Goal: Transaction & Acquisition: Purchase product/service

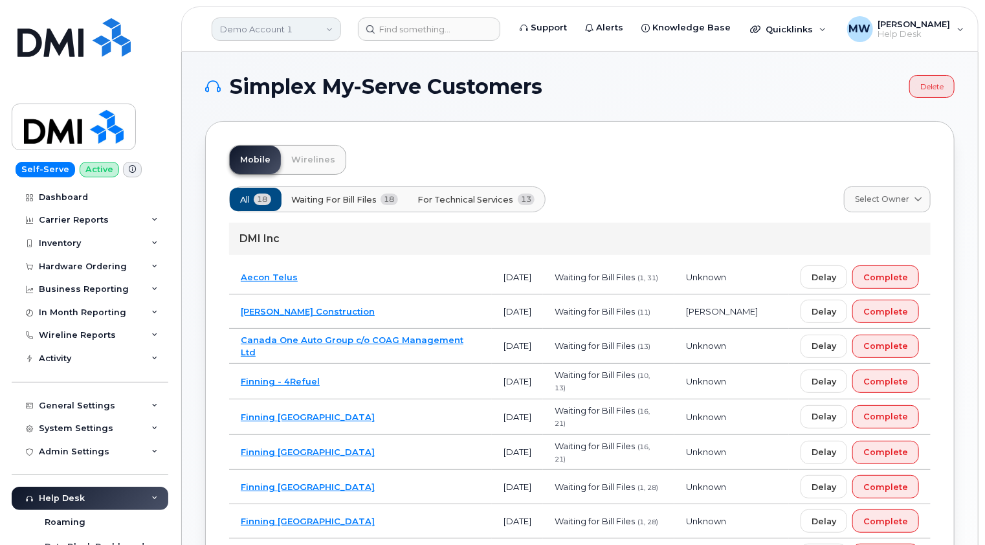
click at [301, 29] on link "Demo Account 1" at bounding box center [276, 28] width 129 height 23
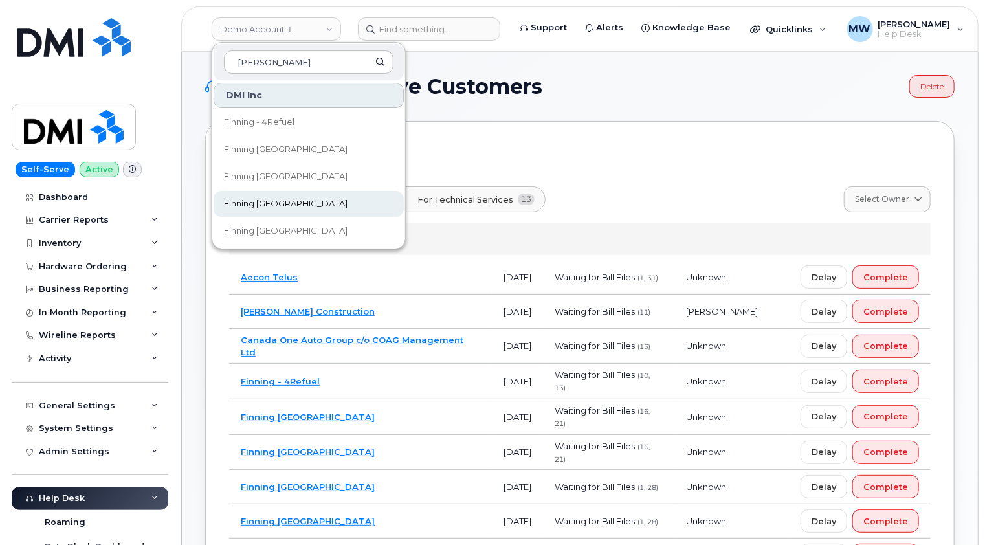
type input "finn"
click at [269, 198] on span "Finning [GEOGRAPHIC_DATA]" at bounding box center [286, 203] width 124 height 13
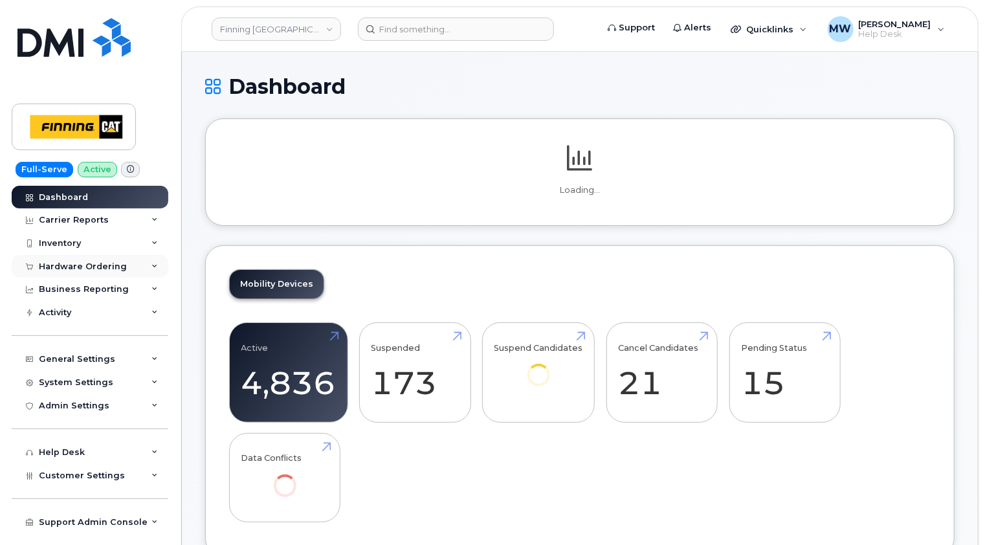
click at [109, 265] on div "Hardware Ordering" at bounding box center [83, 266] width 88 height 10
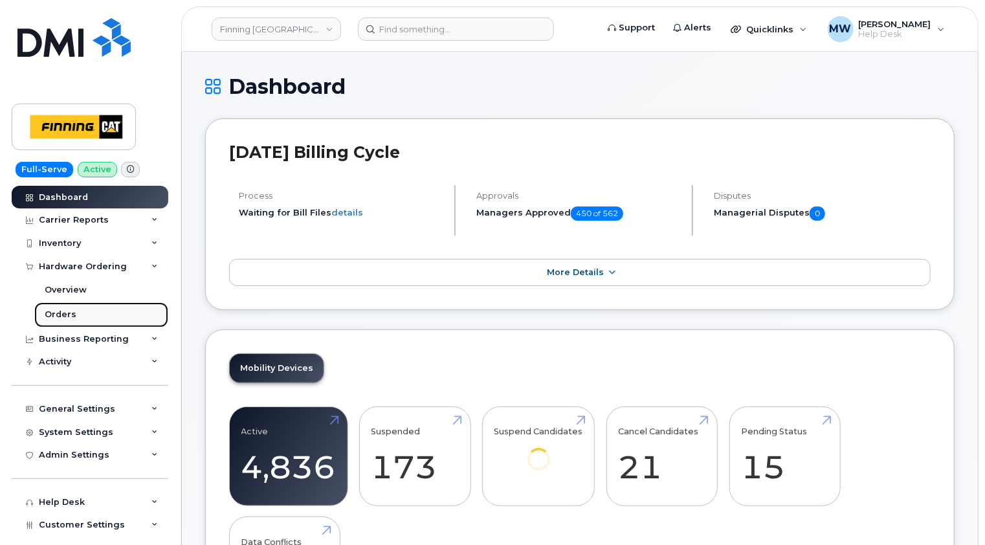
click at [72, 317] on div "Orders" at bounding box center [61, 315] width 32 height 12
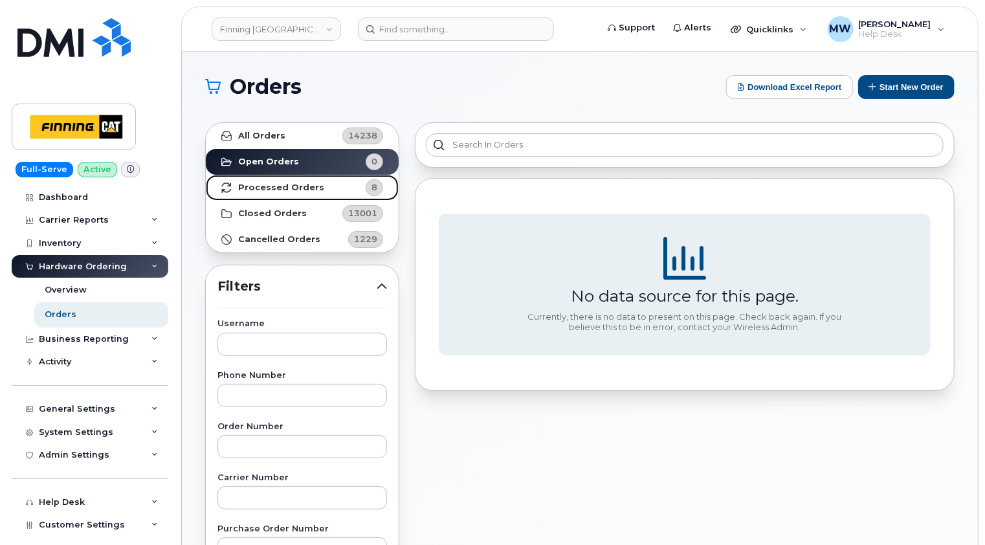
click at [293, 188] on strong "Processed Orders" at bounding box center [281, 187] width 86 height 10
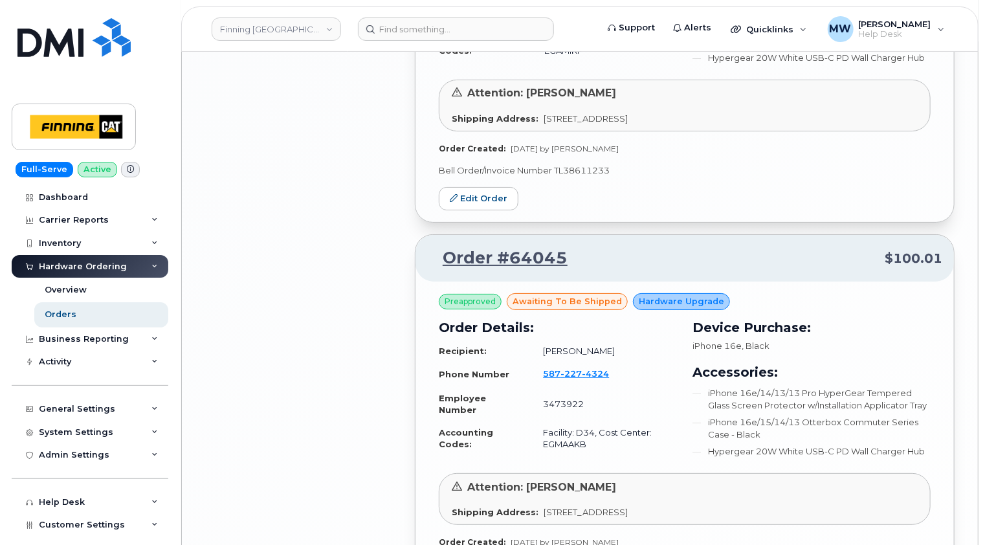
scroll to position [2476, 0]
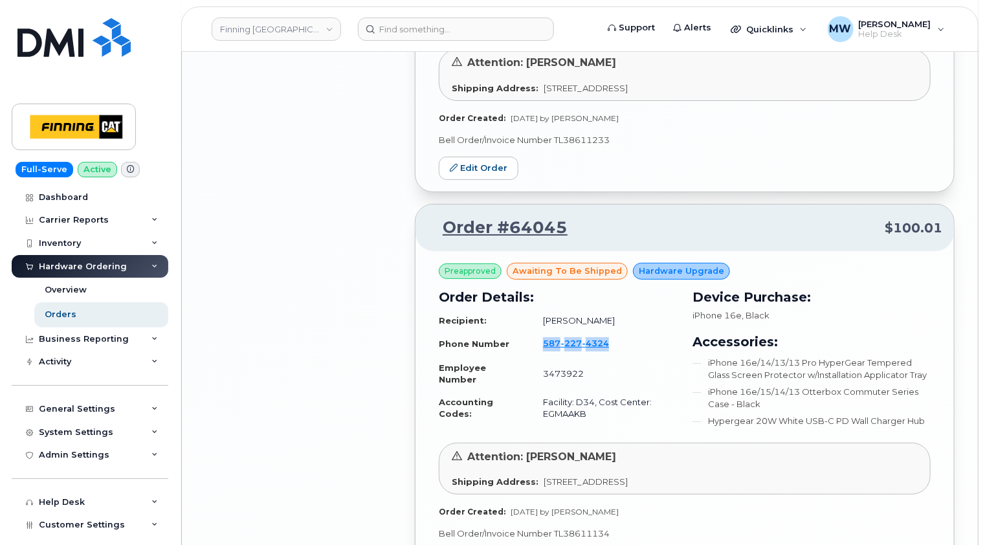
drag, startPoint x: 623, startPoint y: 296, endPoint x: 538, endPoint y: 294, distance: 84.8
click at [538, 332] on td "587 227 4324" at bounding box center [604, 344] width 146 height 25
copy span "587 227 4324"
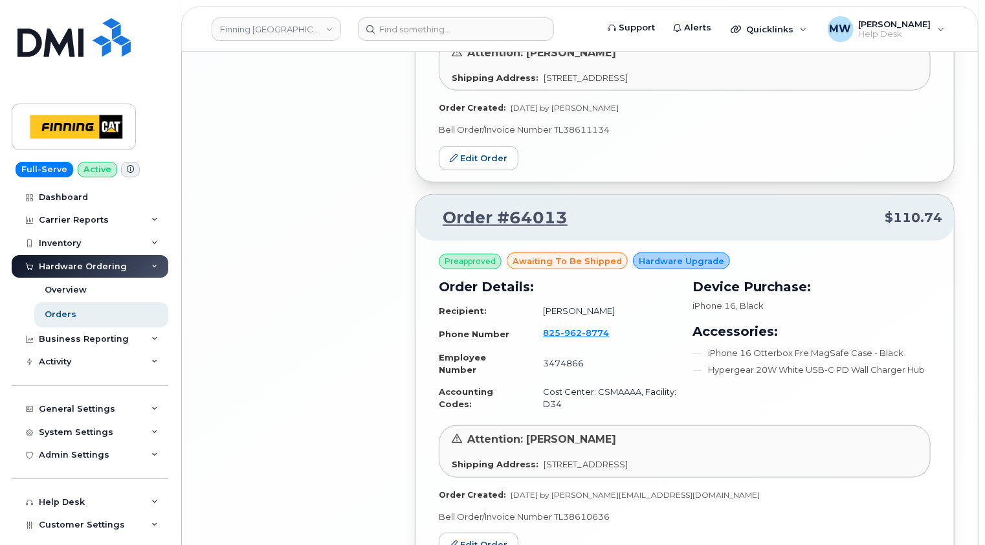
scroll to position [2929, 0]
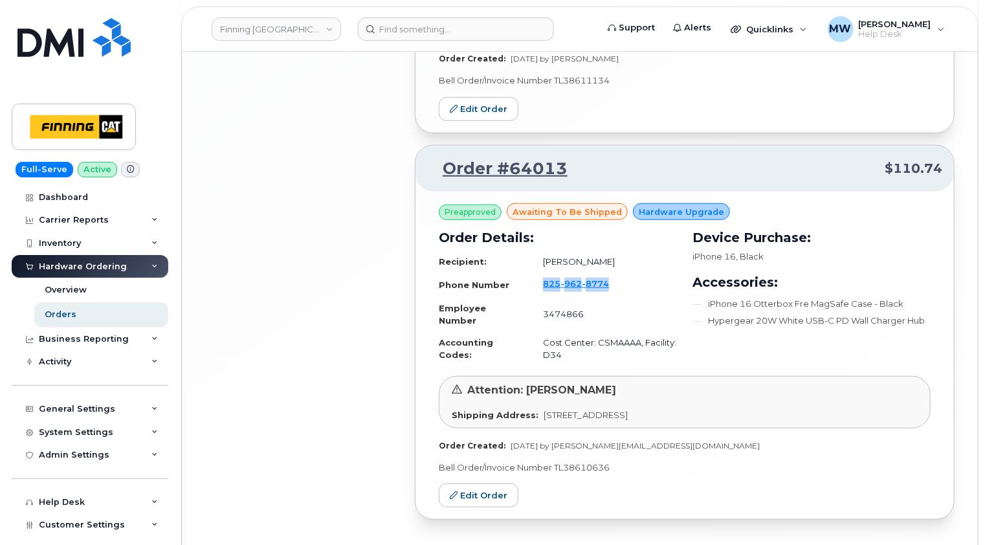
drag, startPoint x: 626, startPoint y: 236, endPoint x: 540, endPoint y: 234, distance: 86.1
click at [540, 272] on td "825 962 8774" at bounding box center [604, 284] width 146 height 25
copy span "825 962 8774"
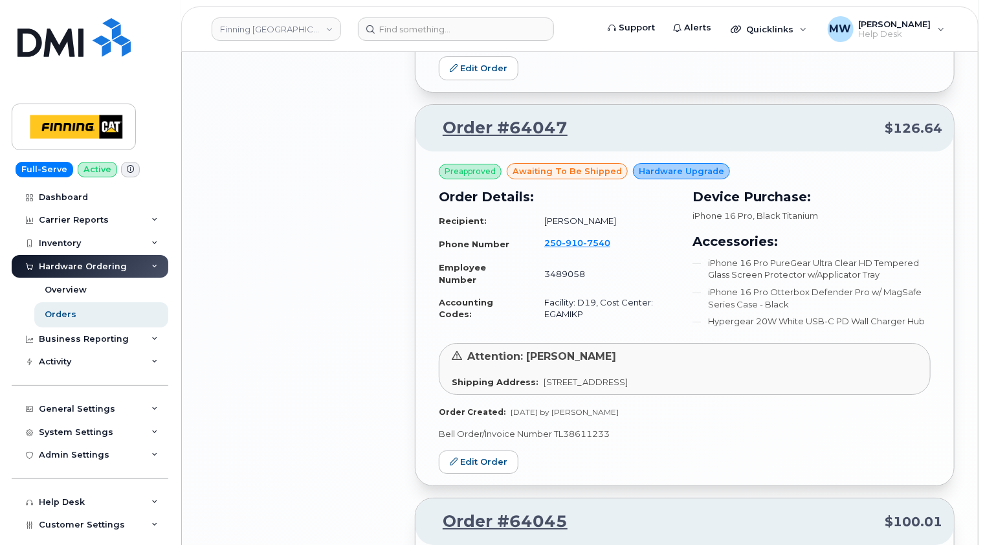
scroll to position [2152, 0]
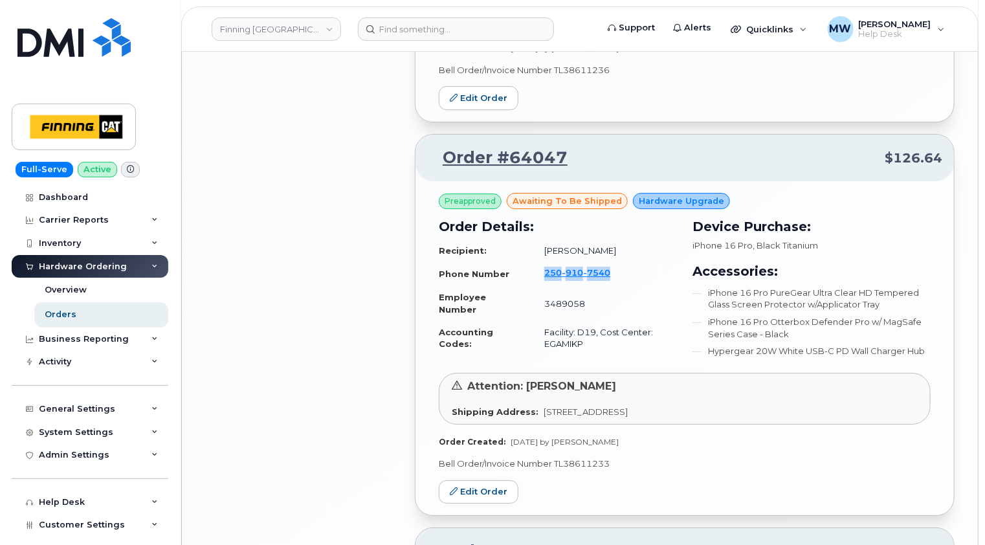
drag, startPoint x: 630, startPoint y: 223, endPoint x: 536, endPoint y: 221, distance: 93.8
click at [536, 261] on td "250 910 7540" at bounding box center [604, 273] width 144 height 25
copy span "250 910 7540"
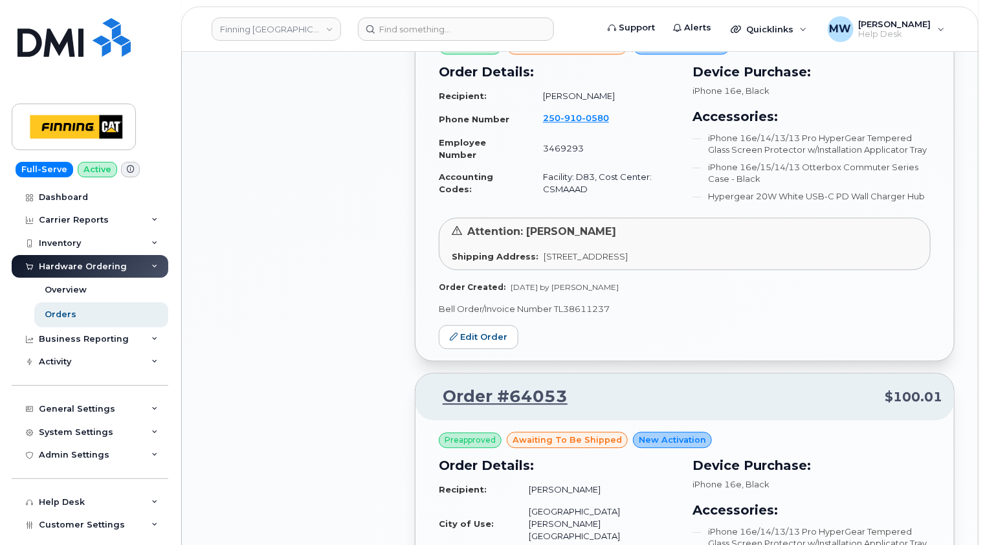
scroll to position [1376, 0]
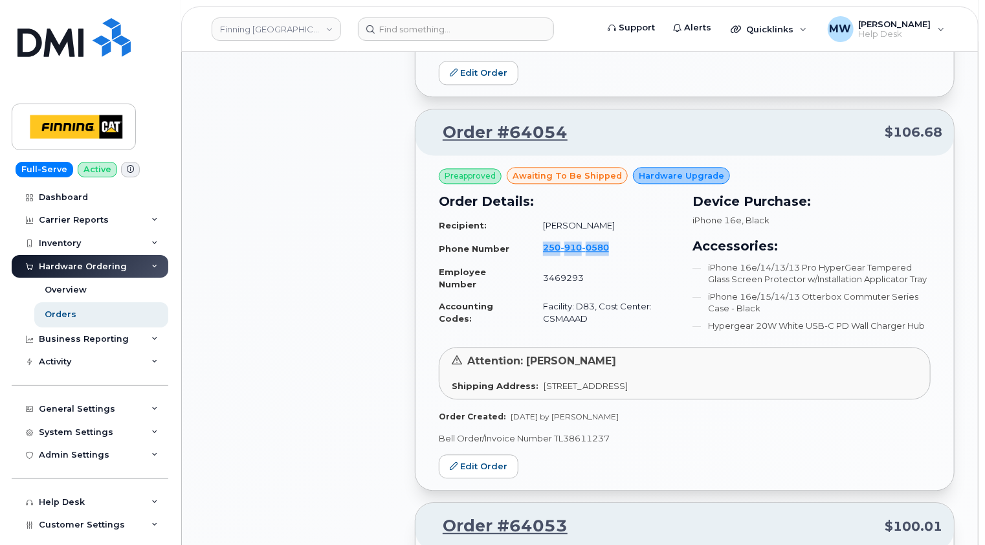
drag, startPoint x: 639, startPoint y: 216, endPoint x: 538, endPoint y: 216, distance: 100.9
click at [538, 236] on td "250 910 0580" at bounding box center [604, 248] width 146 height 25
copy span "250 910 0580"
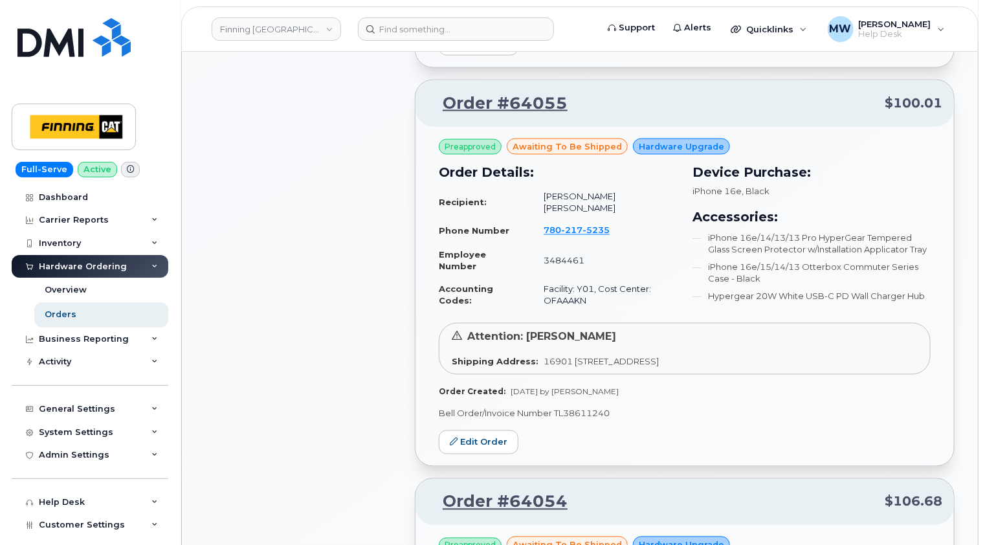
scroll to position [988, 0]
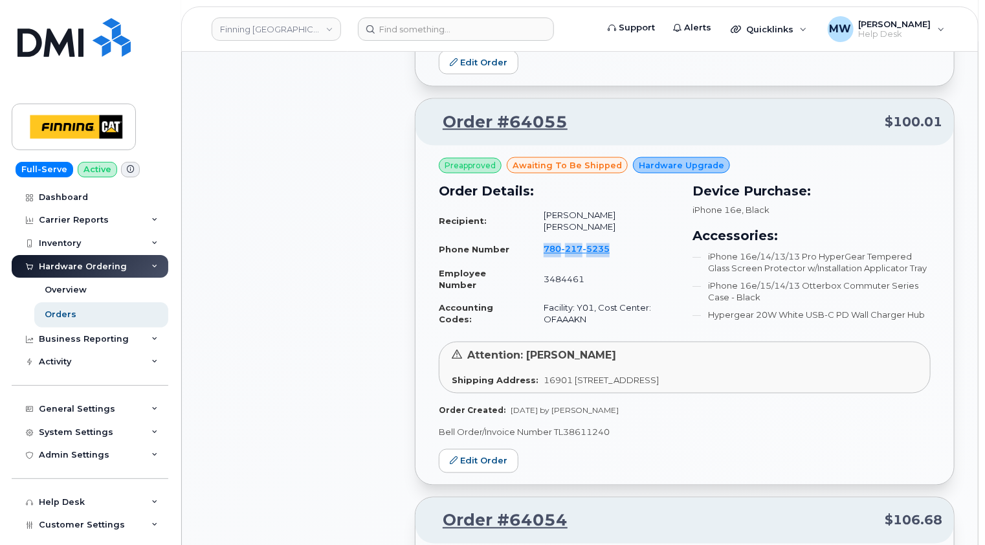
drag, startPoint x: 636, startPoint y: 213, endPoint x: 542, endPoint y: 211, distance: 93.8
click at [542, 238] on td "780 217 5235" at bounding box center [604, 250] width 145 height 25
copy span "780 217 5235"
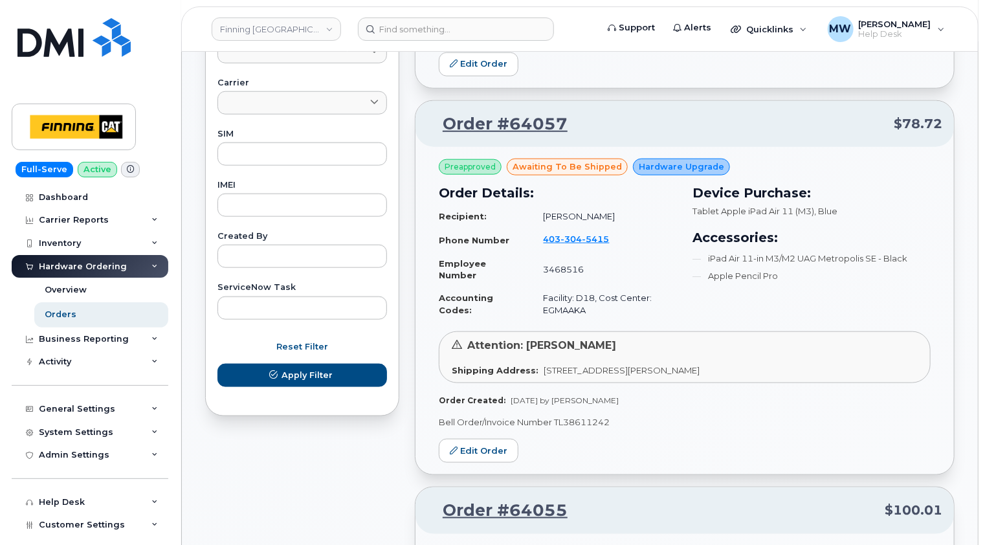
scroll to position [535, 0]
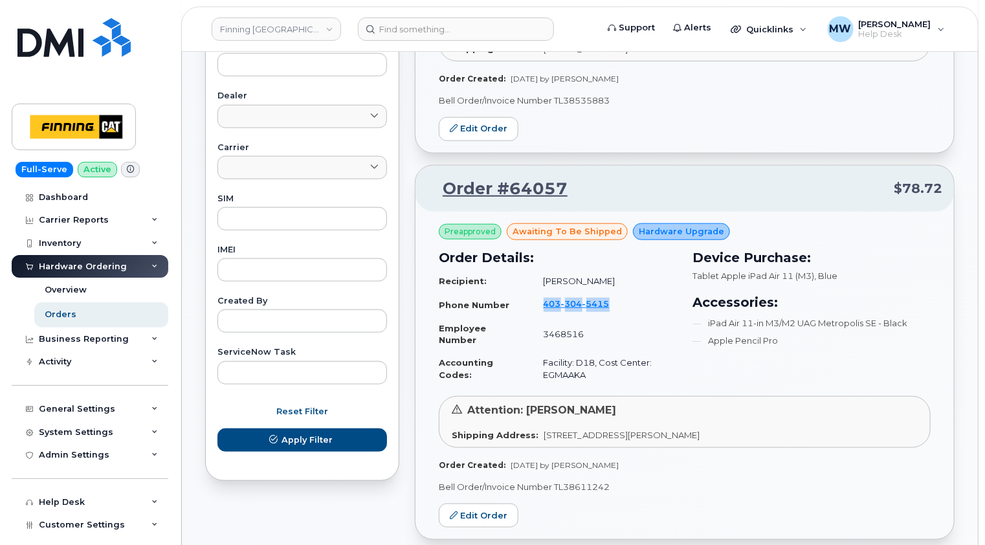
drag, startPoint x: 635, startPoint y: 279, endPoint x: 541, endPoint y: 278, distance: 93.8
click at [541, 292] on td "403 304 5415" at bounding box center [604, 304] width 145 height 25
copy span "403 304 5415"
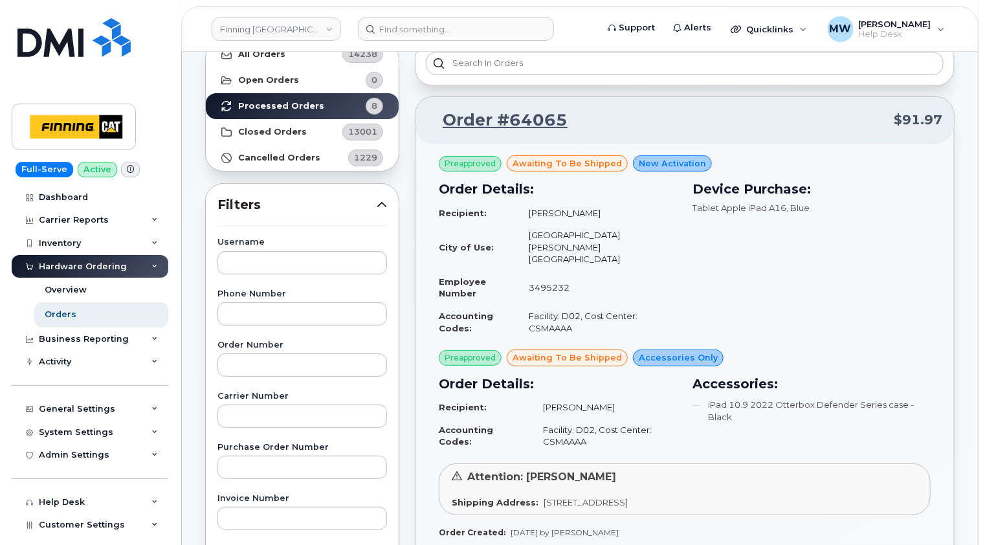
scroll to position [102, 0]
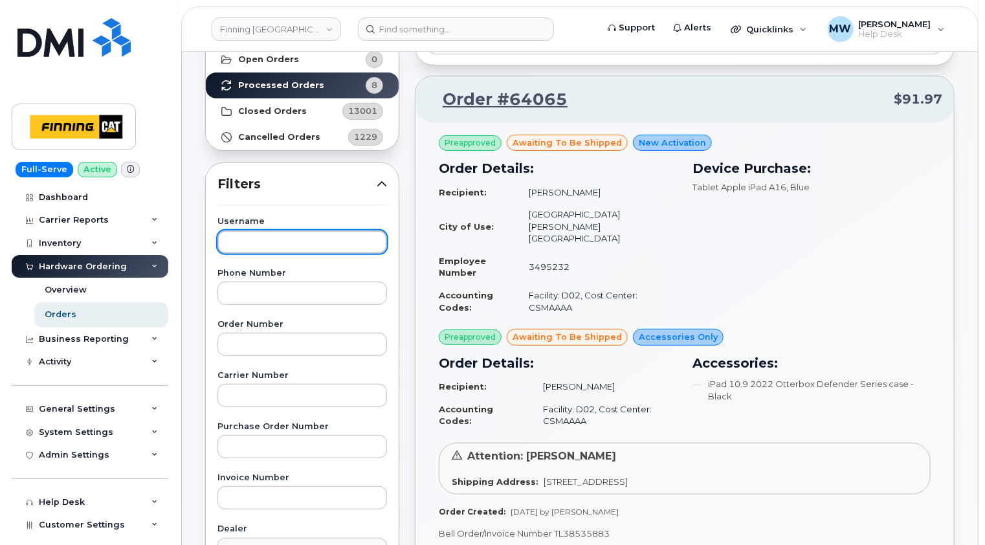
click at [275, 241] on input "text" at bounding box center [302, 241] width 170 height 23
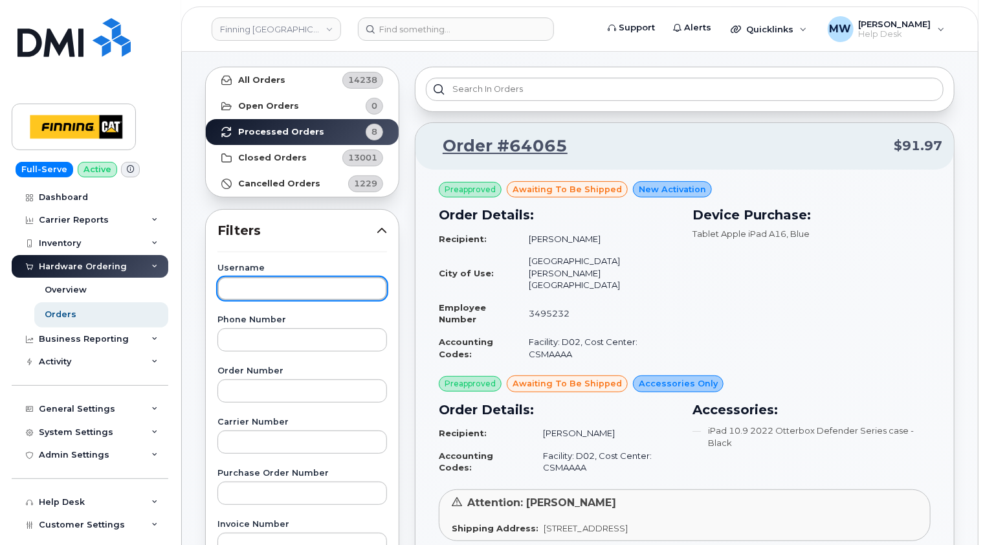
scroll to position [0, 0]
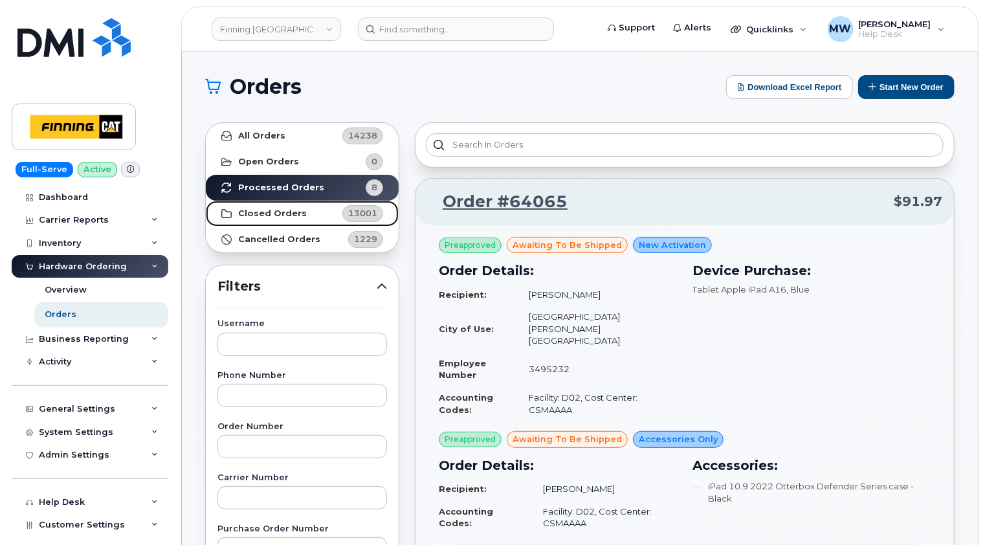
click at [284, 208] on strong "Closed Orders" at bounding box center [272, 213] width 69 height 10
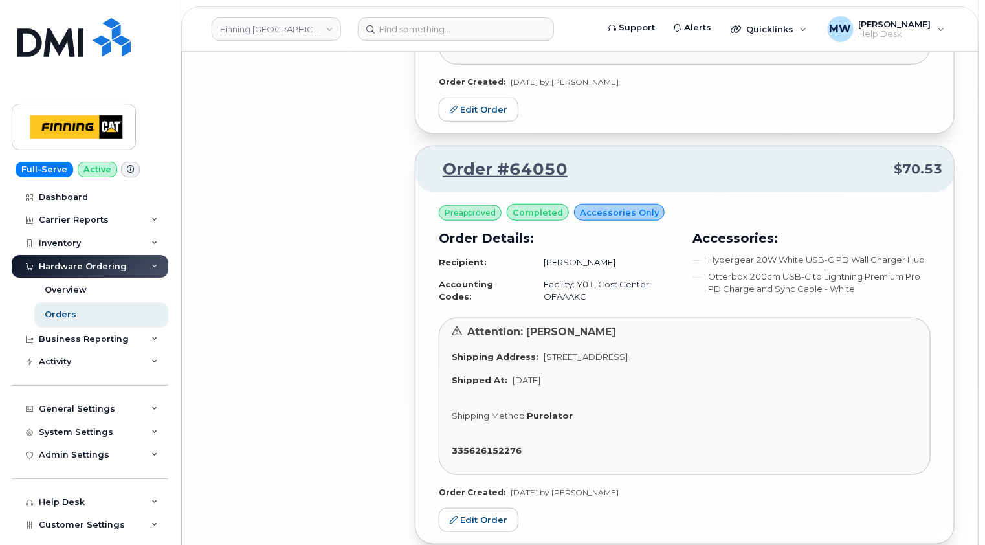
scroll to position [3041, 0]
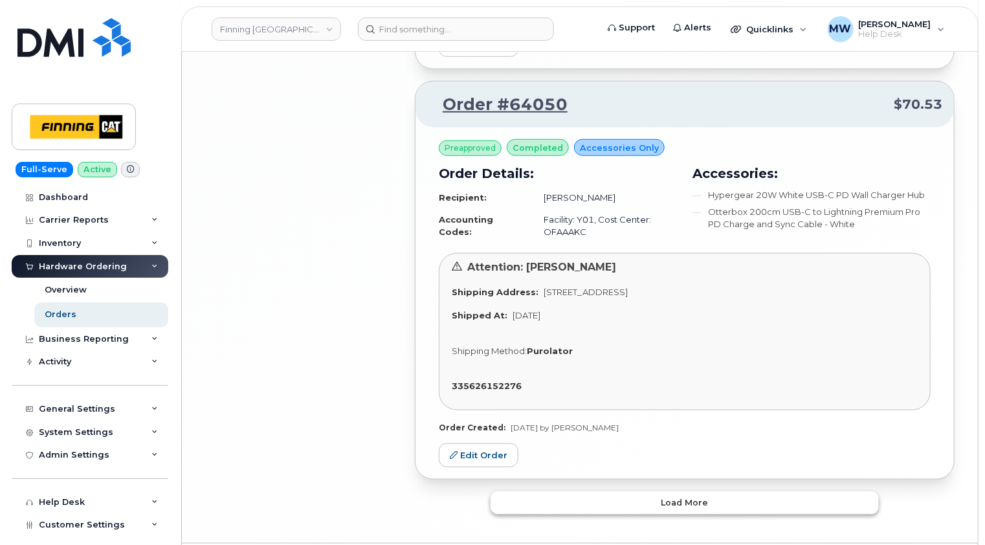
click at [701, 497] on span "Load more" at bounding box center [684, 502] width 47 height 12
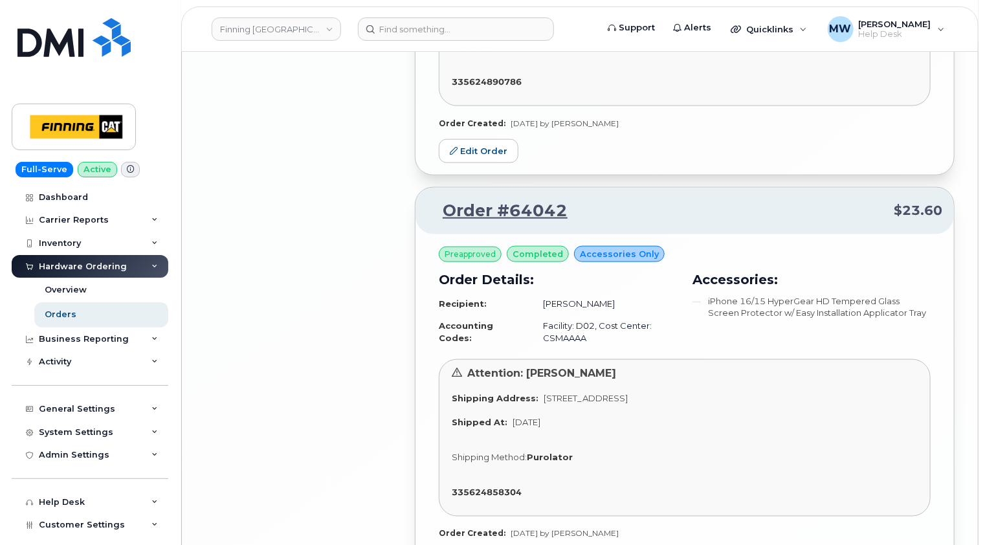
scroll to position [5693, 0]
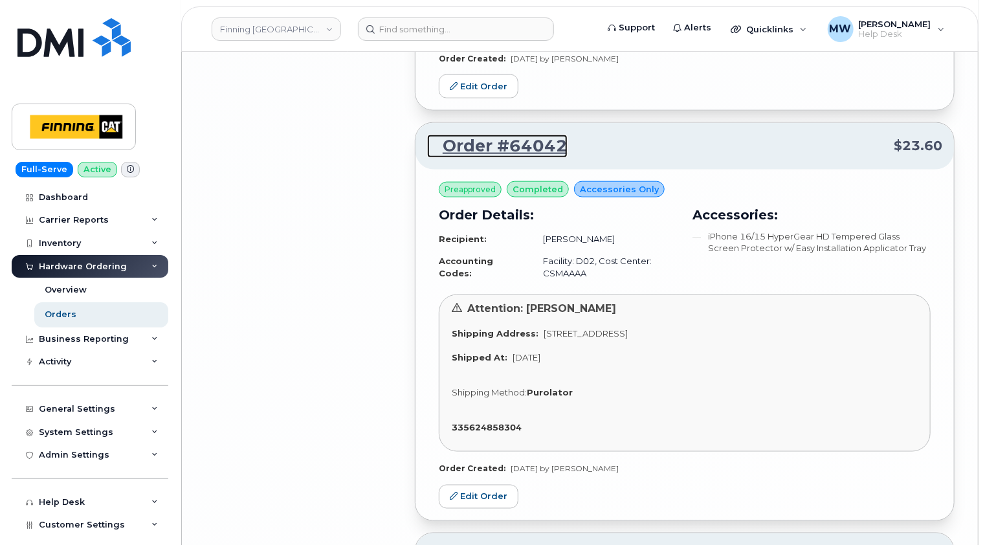
click at [516, 135] on link "Order #64042" at bounding box center [497, 146] width 140 height 23
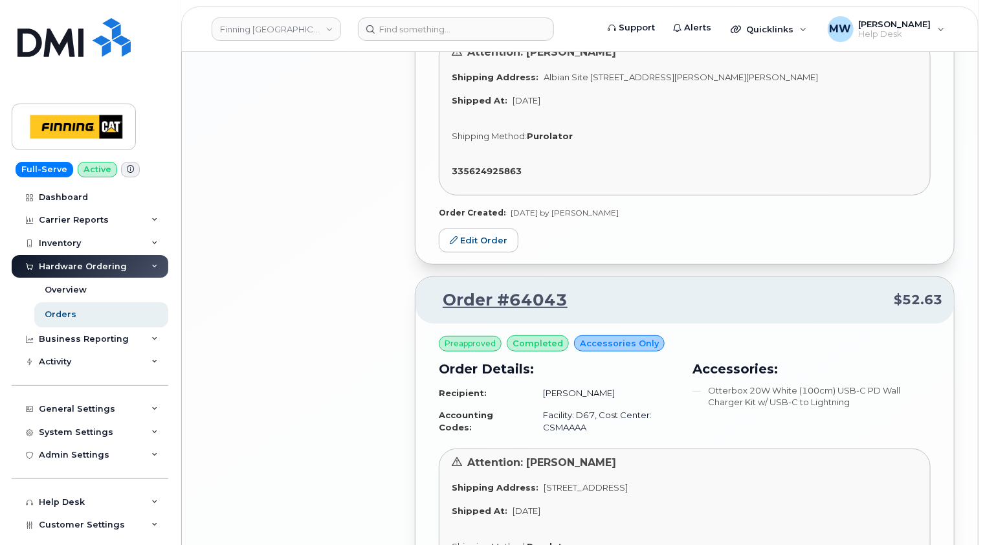
scroll to position [4917, 0]
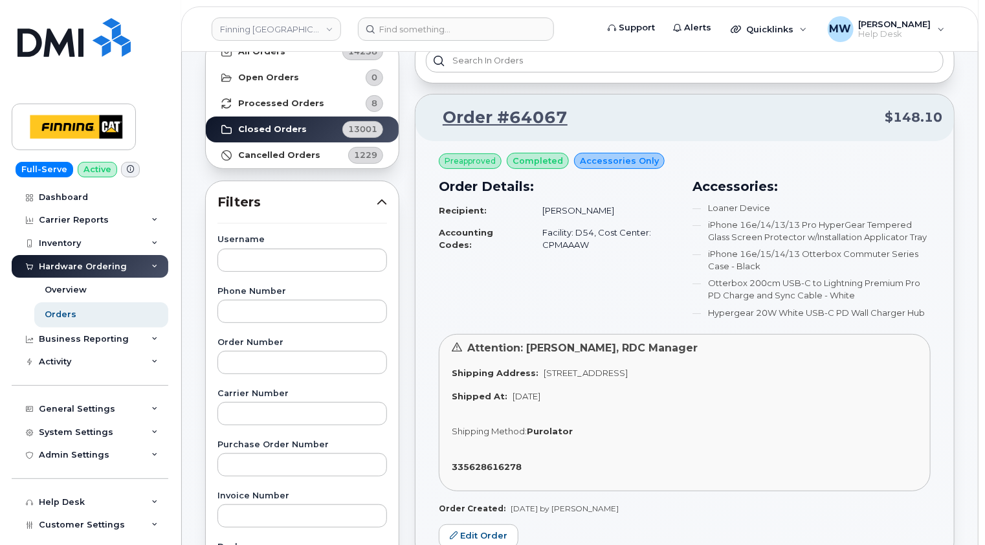
scroll to position [0, 0]
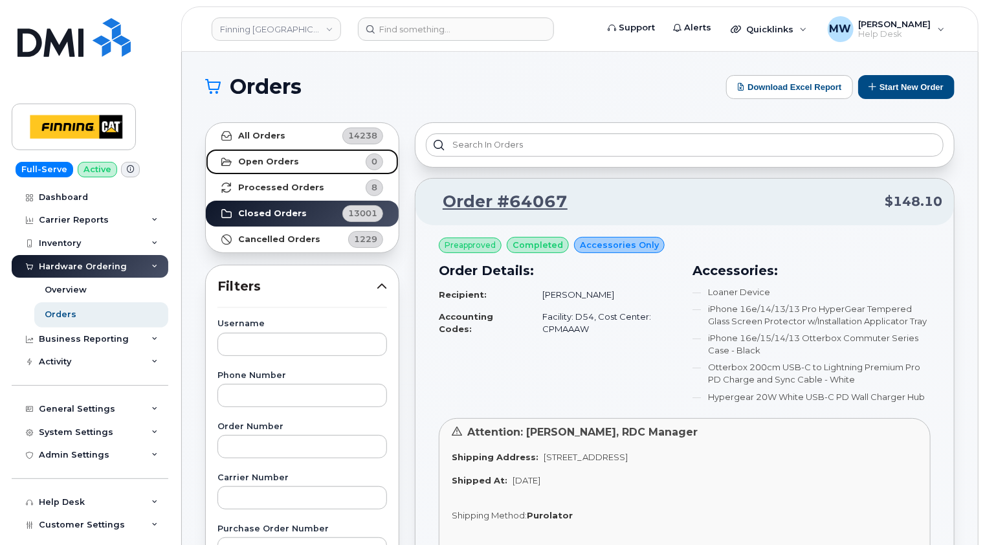
click at [273, 162] on strong "Open Orders" at bounding box center [268, 162] width 61 height 10
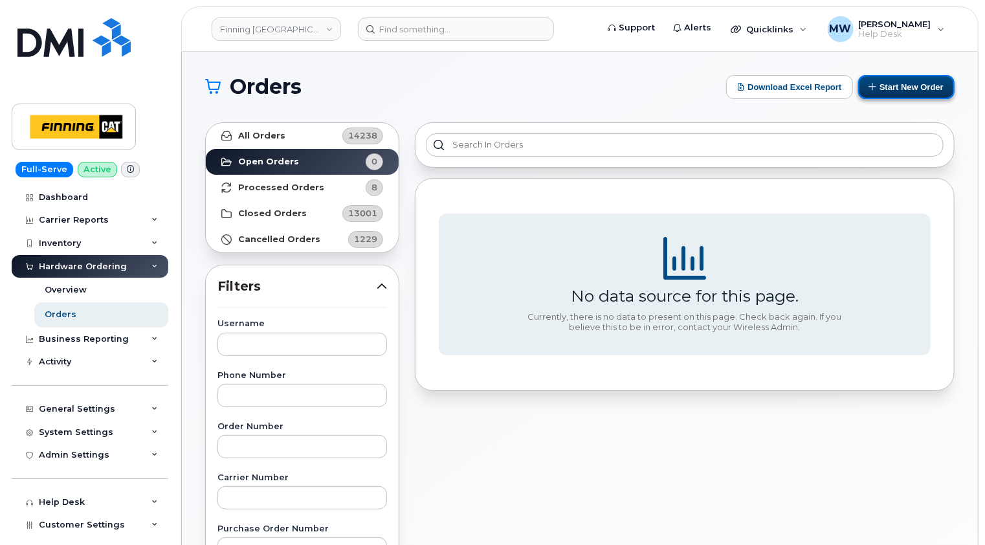
click at [905, 83] on button "Start New Order" at bounding box center [906, 87] width 96 height 24
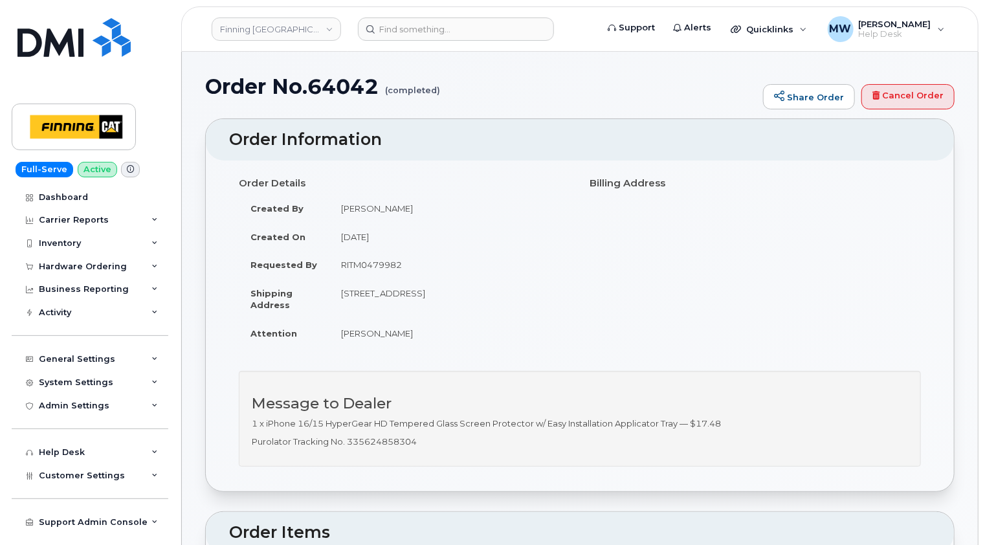
click at [381, 267] on td "RITM0479982" at bounding box center [449, 264] width 241 height 28
copy td "RITM0479982"
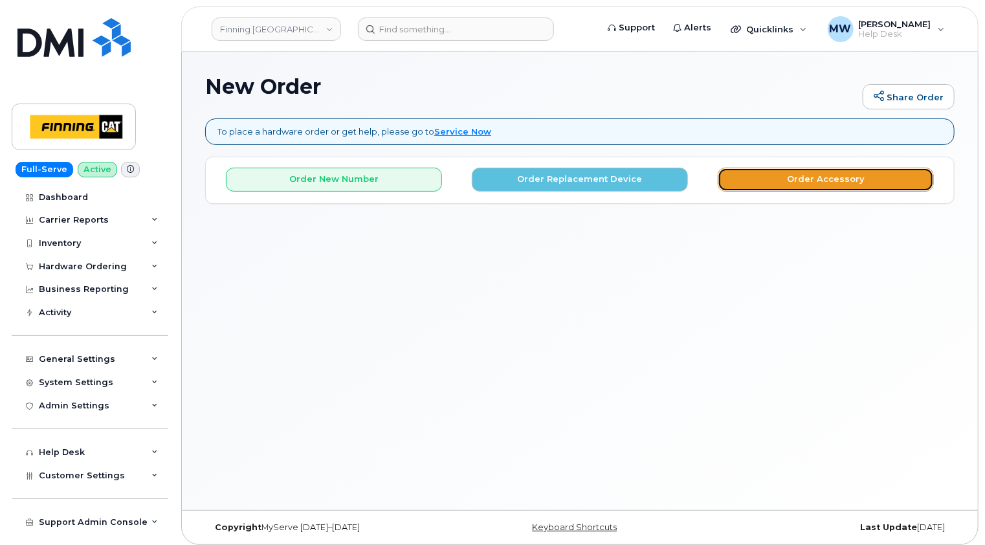
click at [840, 181] on button "Order Accessory" at bounding box center [825, 180] width 216 height 24
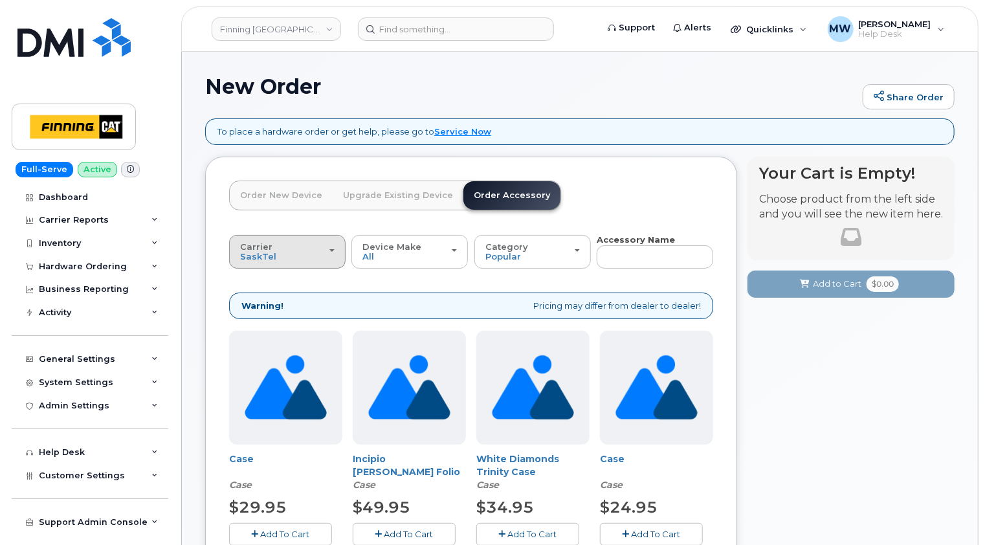
click at [322, 257] on div "Carrier SaskTel Telus" at bounding box center [287, 252] width 94 height 20
click at [261, 301] on label "Telus" at bounding box center [252, 303] width 41 height 16
click at [0, 0] on input "Telus" at bounding box center [0, 0] width 0 height 0
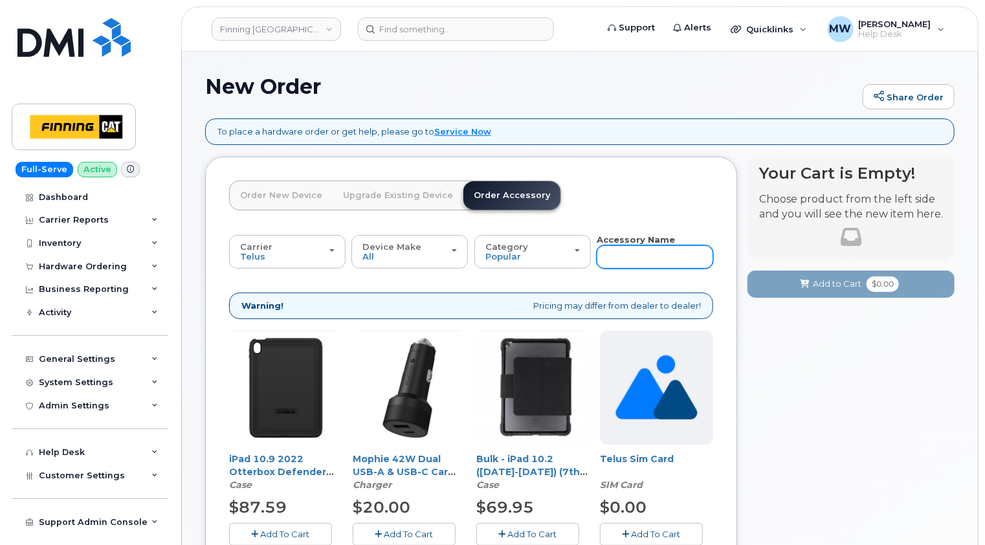
click at [637, 257] on input "text" at bounding box center [654, 256] width 116 height 23
type input "telus"
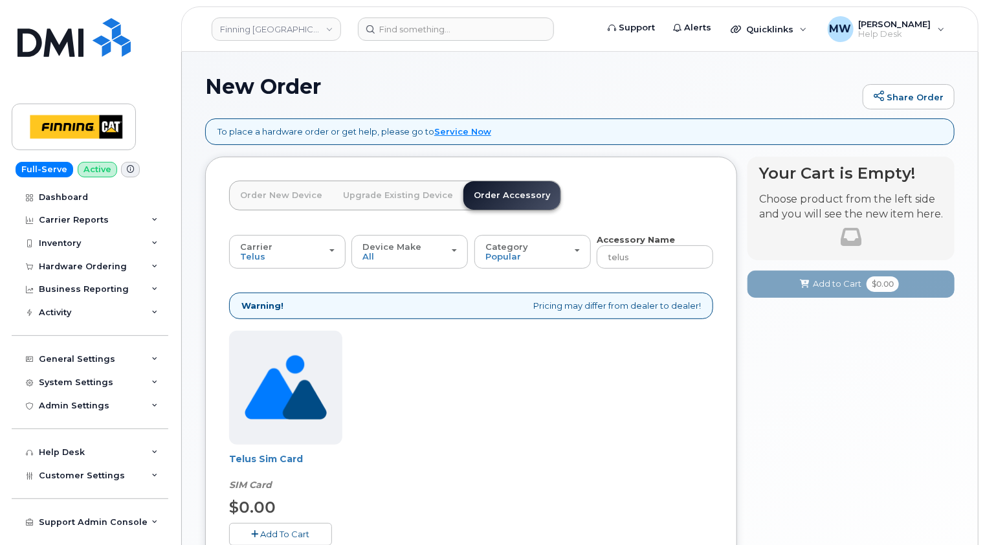
scroll to position [129, 0]
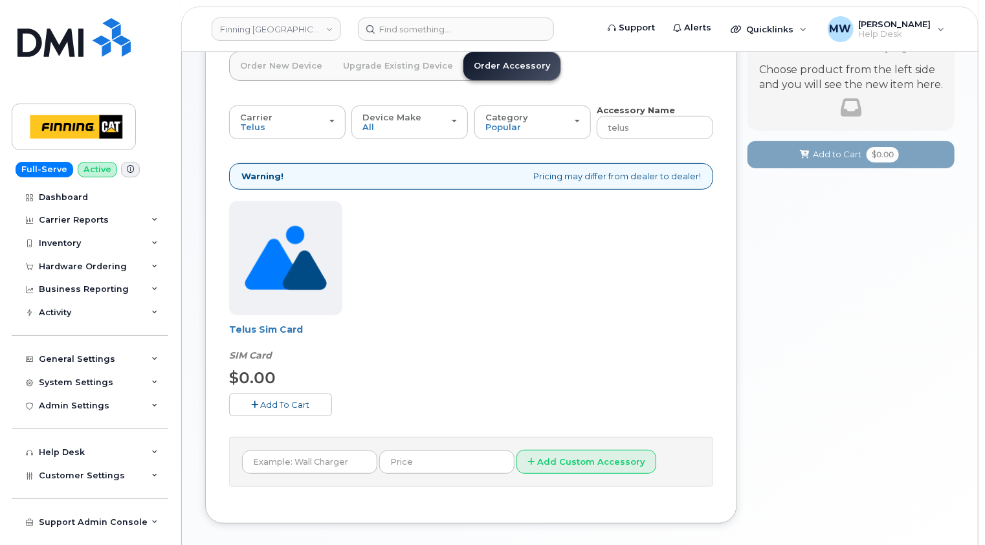
click at [288, 404] on span "Add To Cart" at bounding box center [285, 404] width 49 height 10
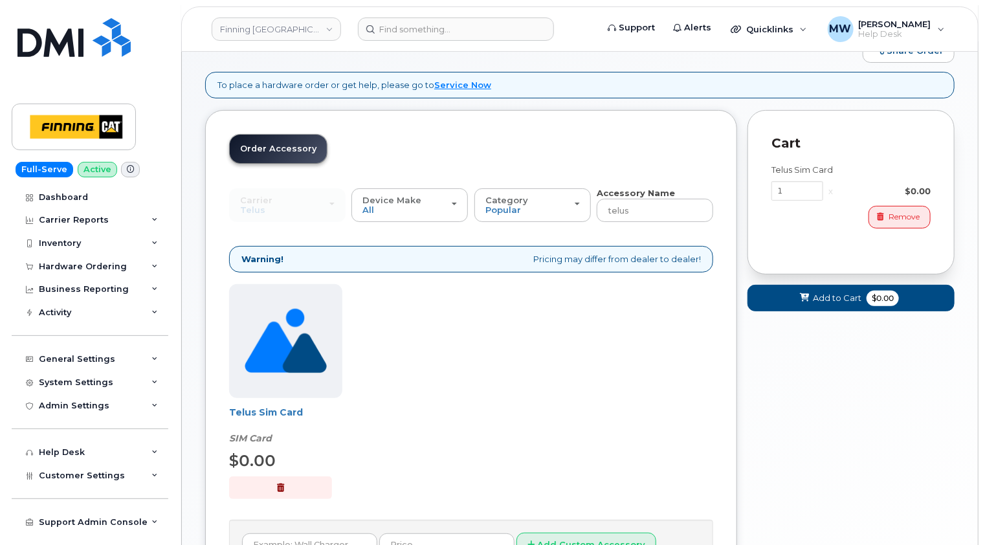
scroll to position [0, 0]
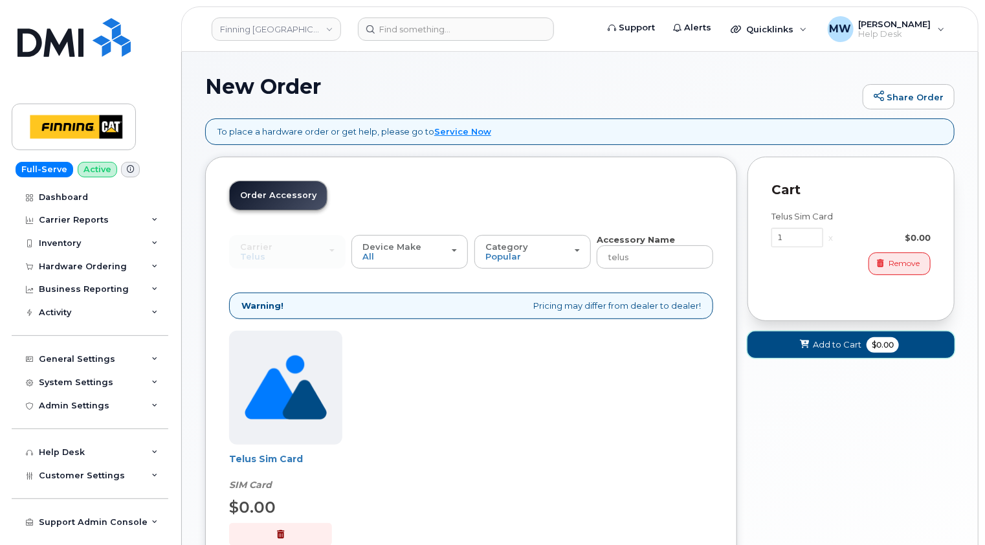
click at [836, 343] on span "Add to Cart" at bounding box center [837, 344] width 49 height 12
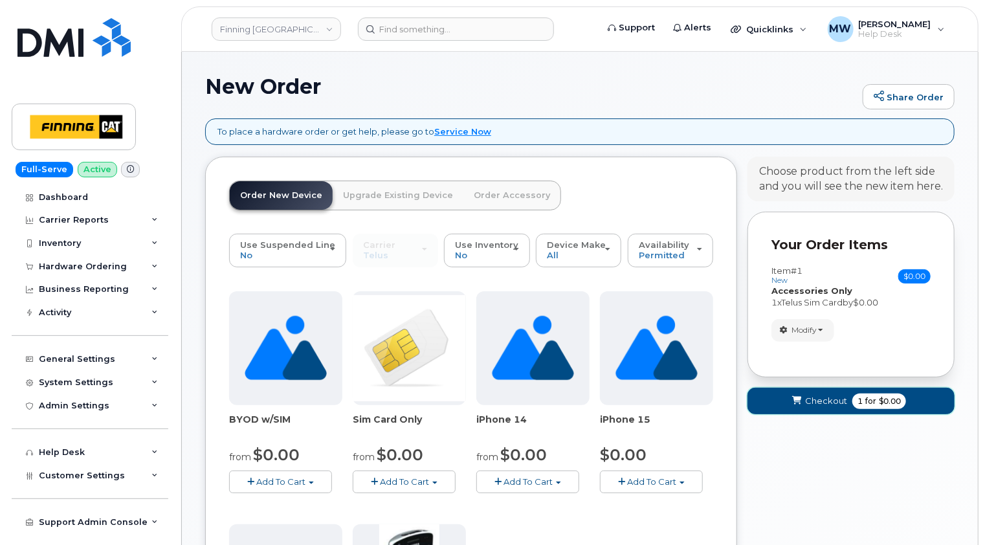
click at [811, 400] on span "Checkout" at bounding box center [826, 401] width 42 height 12
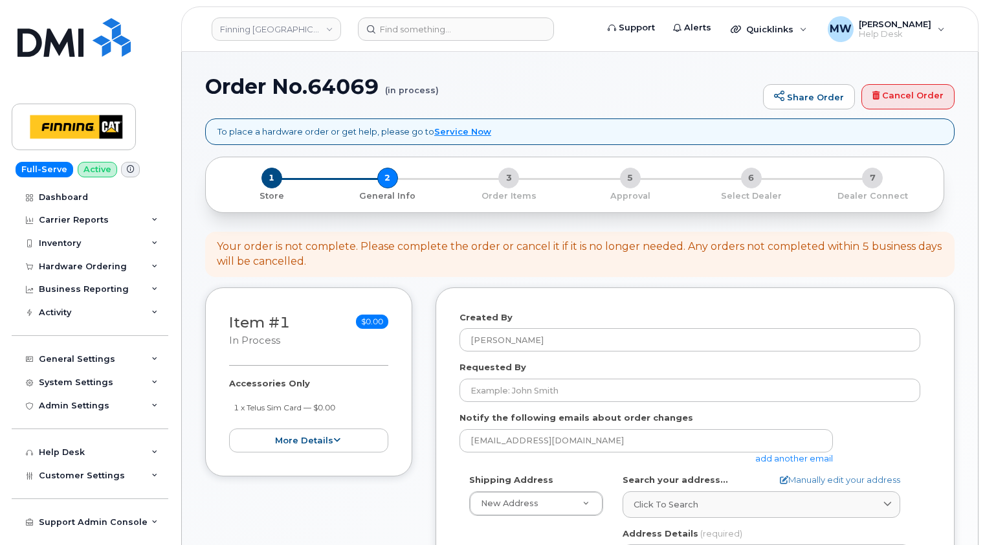
select select
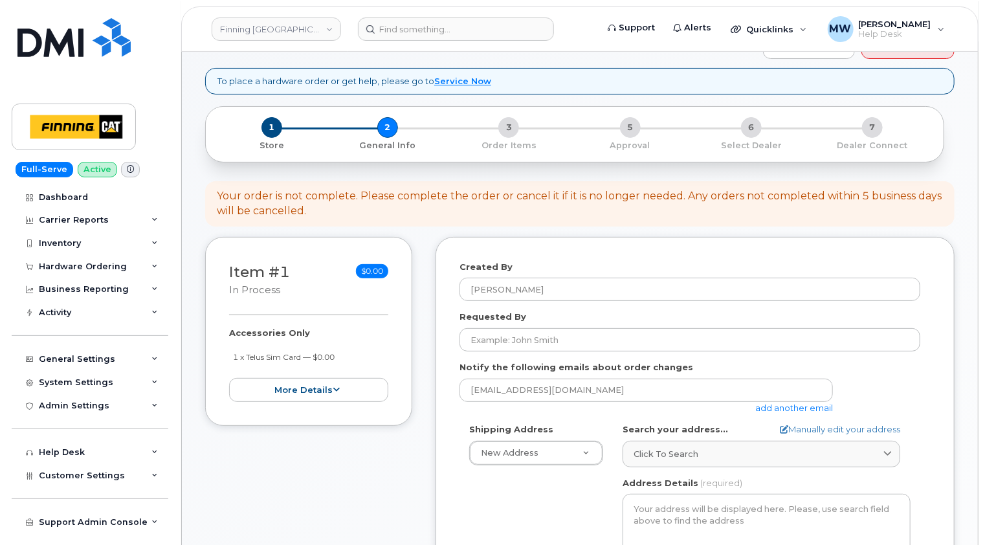
scroll to position [65, 0]
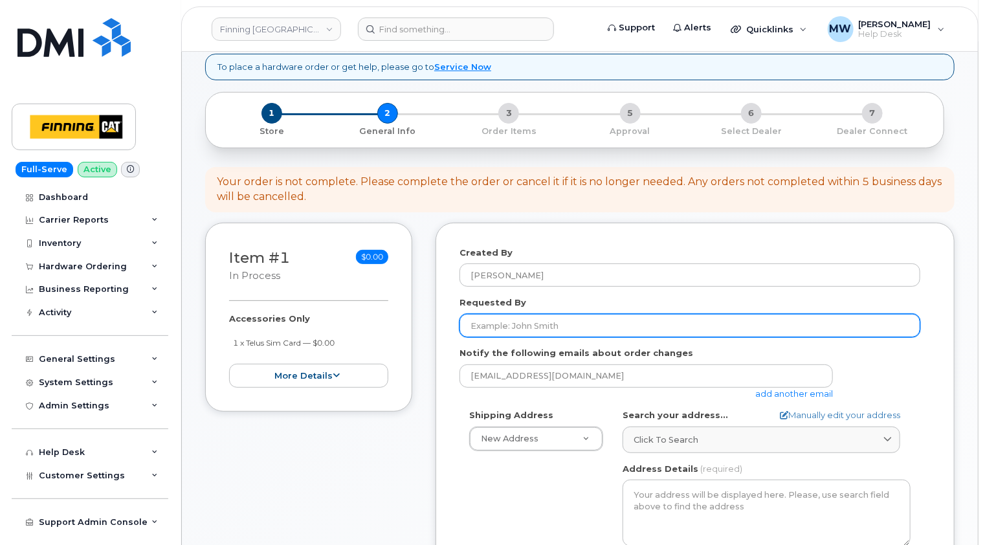
click at [577, 319] on input "Requested By" at bounding box center [689, 325] width 461 height 23
paste input "RITM0481300"
type input "RITM0481300"
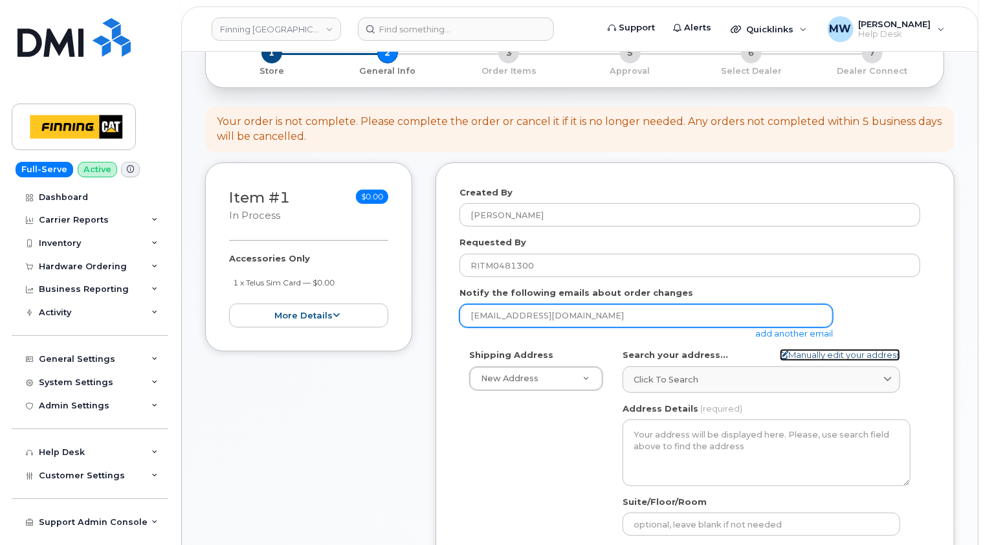
scroll to position [194, 0]
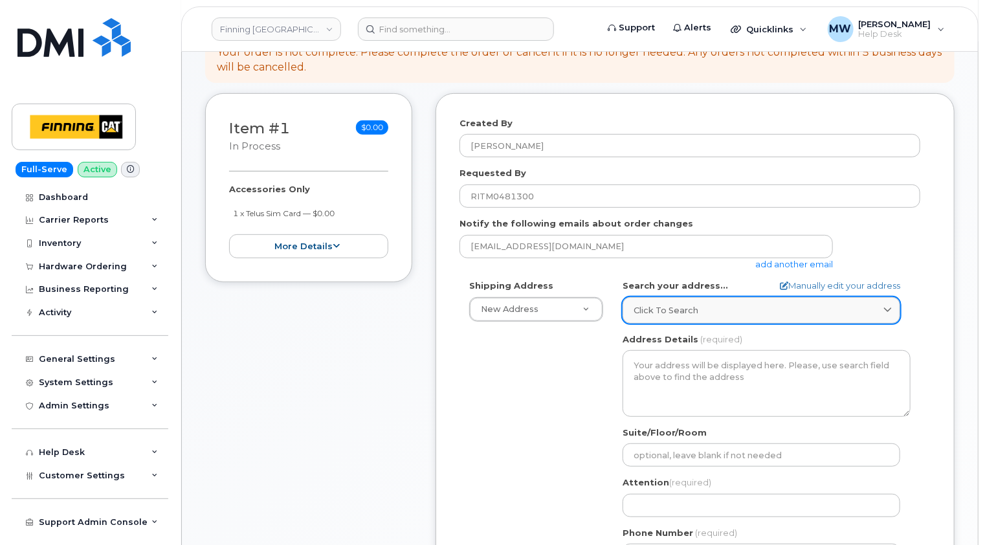
click at [699, 306] on div "Click to search" at bounding box center [761, 310] width 256 height 12
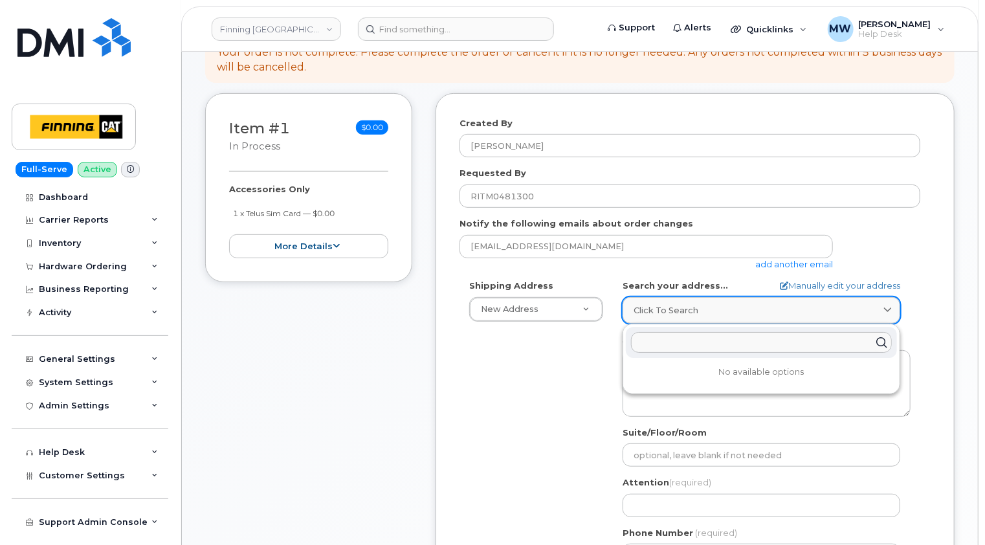
paste input "2175 Spitfire Rd"
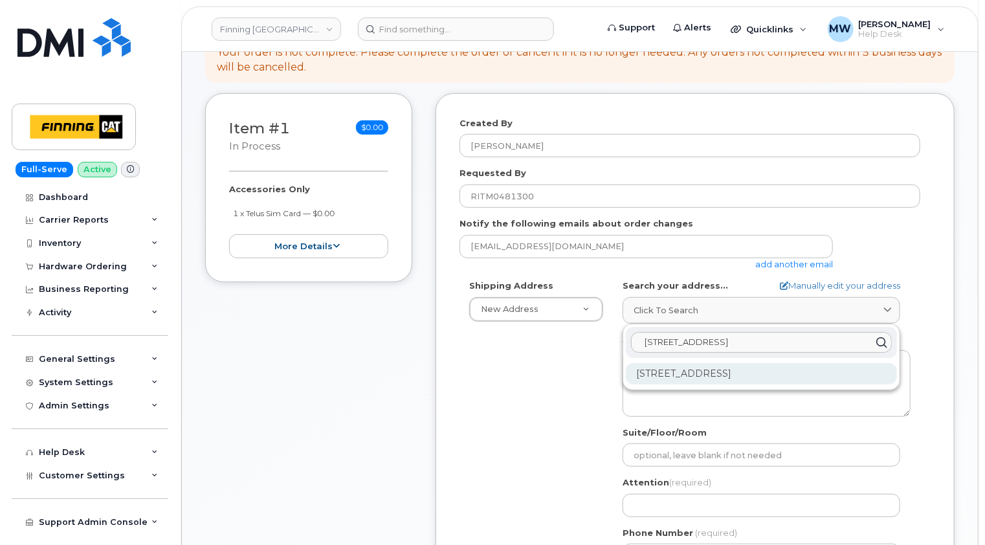
type input "2175 Spitfire Rd"
click at [727, 374] on div "2175 Spitfire Rd London ON N5V 3Z9" at bounding box center [761, 373] width 271 height 21
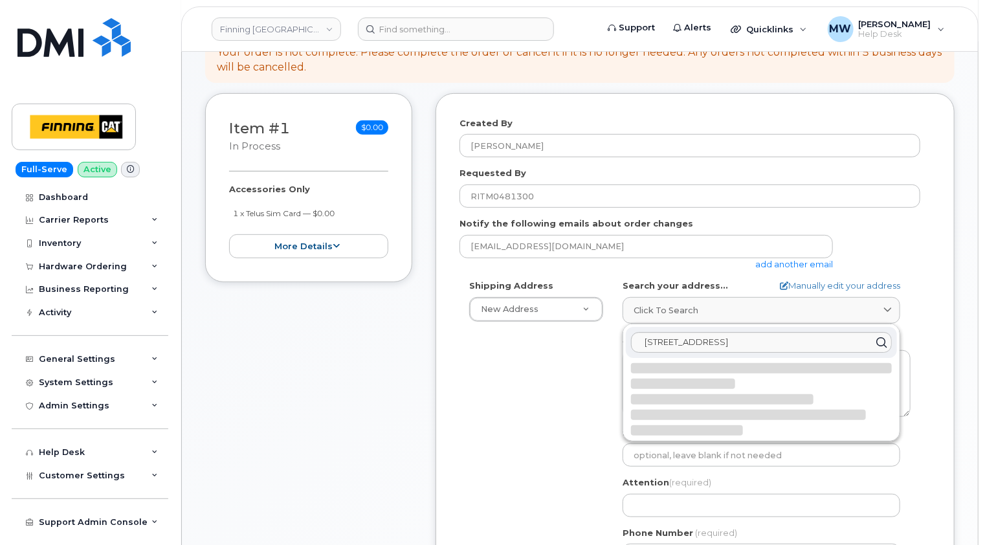
select select
type textarea "2175 Spitfire Rd LONDON ON N5V 3Z9 CANADA"
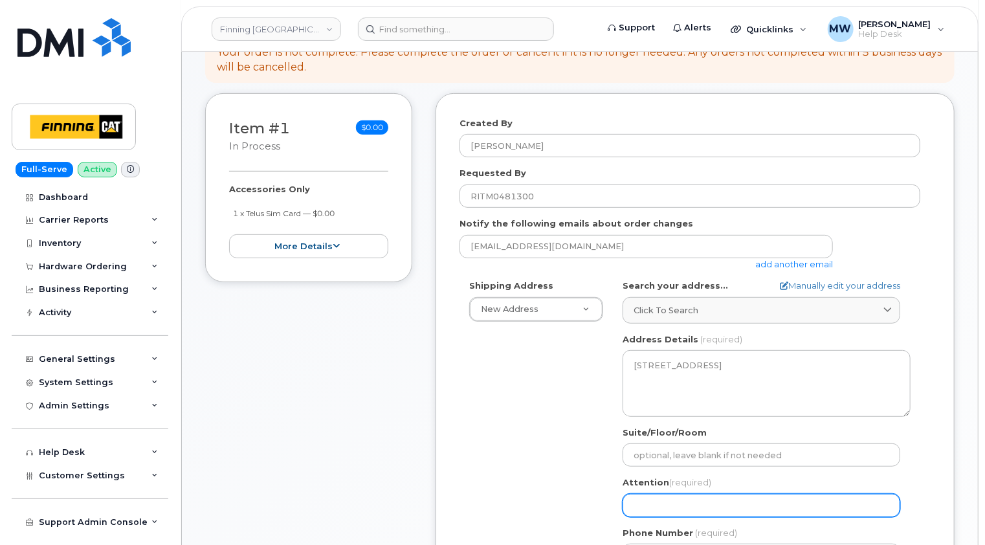
click at [663, 511] on input "Attention (required)" at bounding box center [761, 505] width 278 height 23
paste input "[PERSON_NAME]"
select select
type input "[PERSON_NAME]"
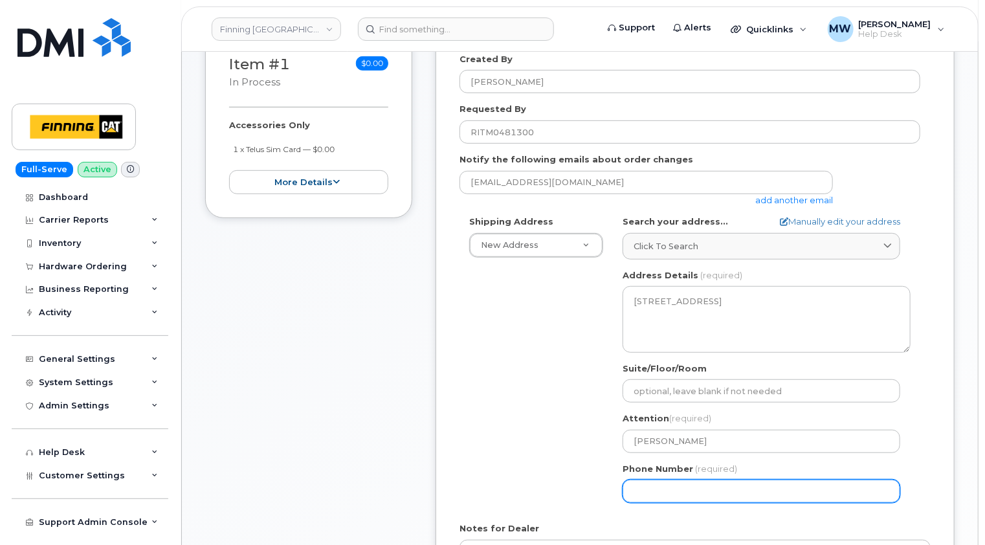
scroll to position [279, 0]
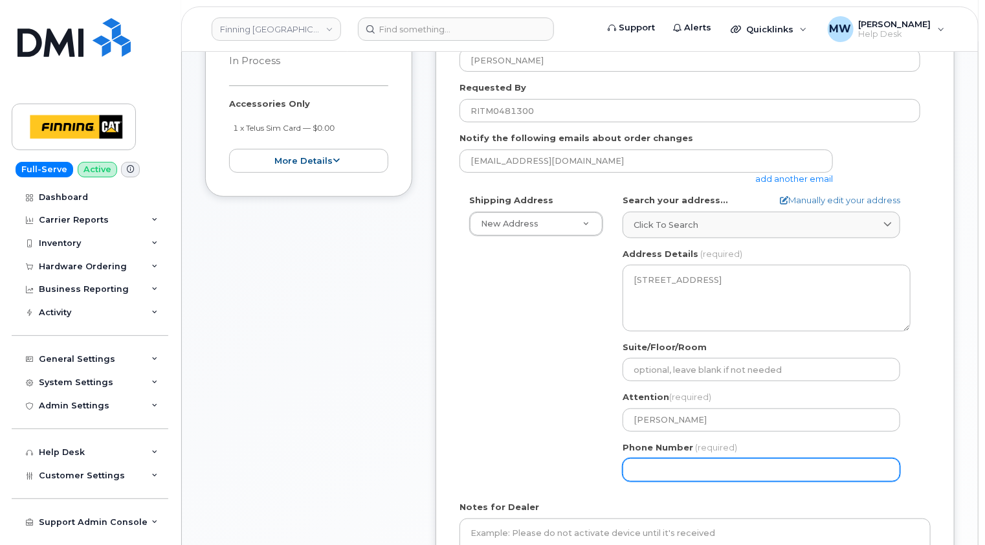
paste input "2262360321"
click at [657, 470] on input "Phone Number" at bounding box center [761, 469] width 278 height 23
click at [673, 466] on input "Phone Number" at bounding box center [761, 469] width 278 height 23
select select
type input "2262360321"
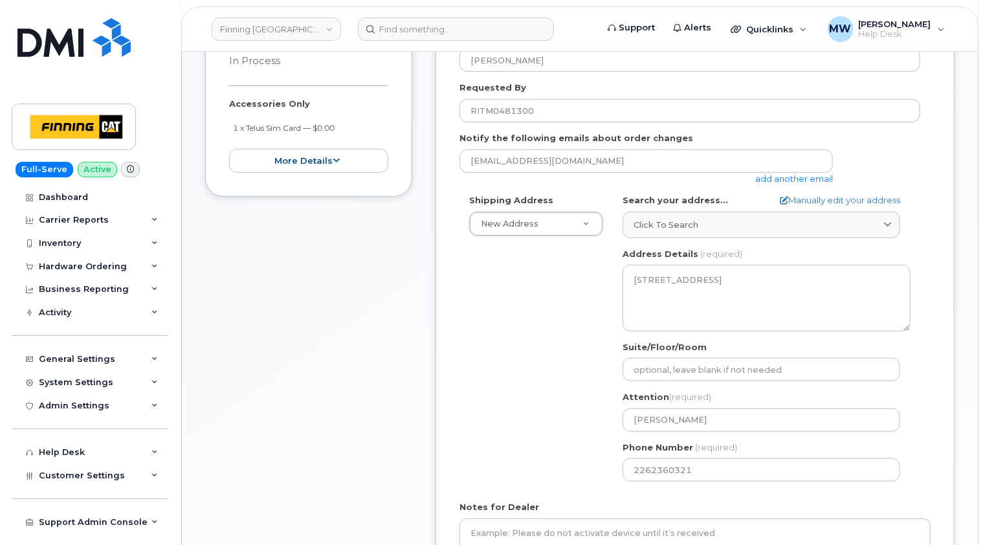
click at [556, 463] on div "Shipping Address New Address New Address 10760A Henri-Bourassa E Blvd 8051 18 A…" at bounding box center [689, 342] width 461 height 297
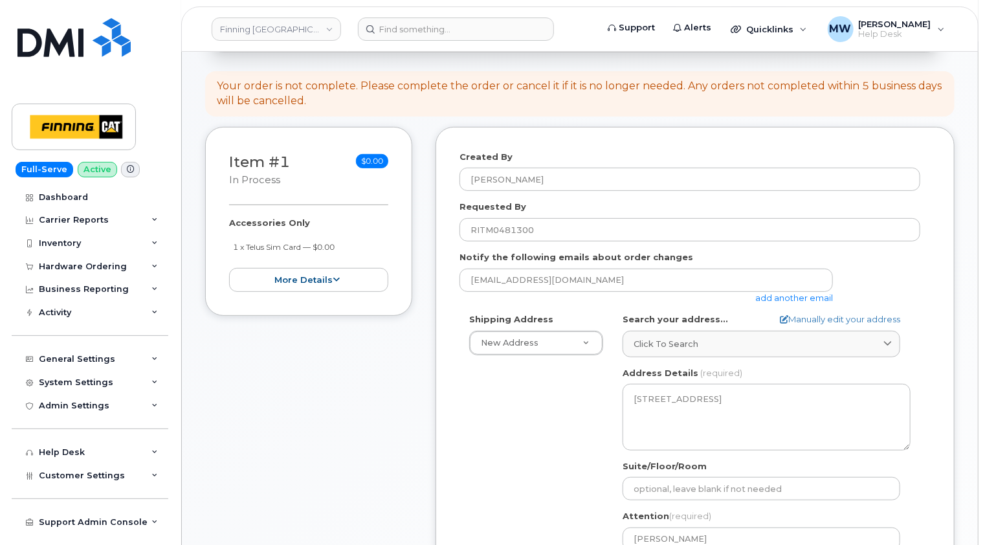
scroll to position [85, 0]
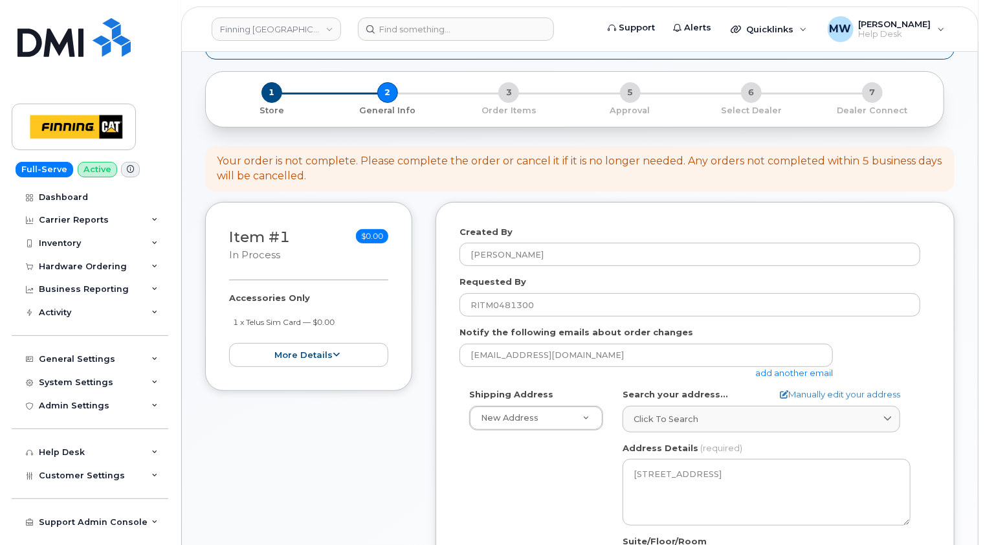
drag, startPoint x: 349, startPoint y: 323, endPoint x: 217, endPoint y: 326, distance: 132.0
click at [217, 326] on div "Item #1 in process $0.00 Accessories Only 1 x Telus Sim Card — $0.00 more detai…" at bounding box center [308, 296] width 207 height 189
copy small "1 x Telus Sim Card — $0.00"
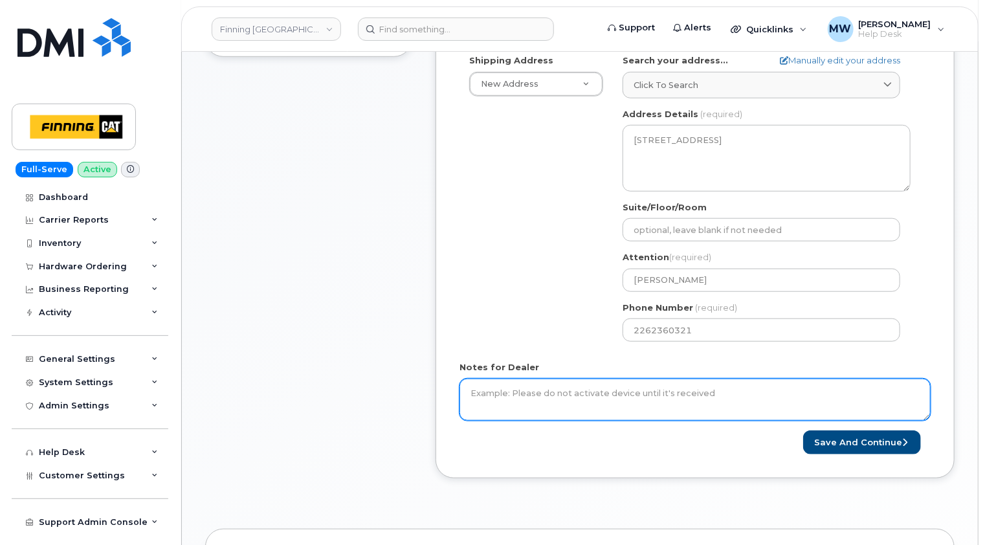
scroll to position [474, 0]
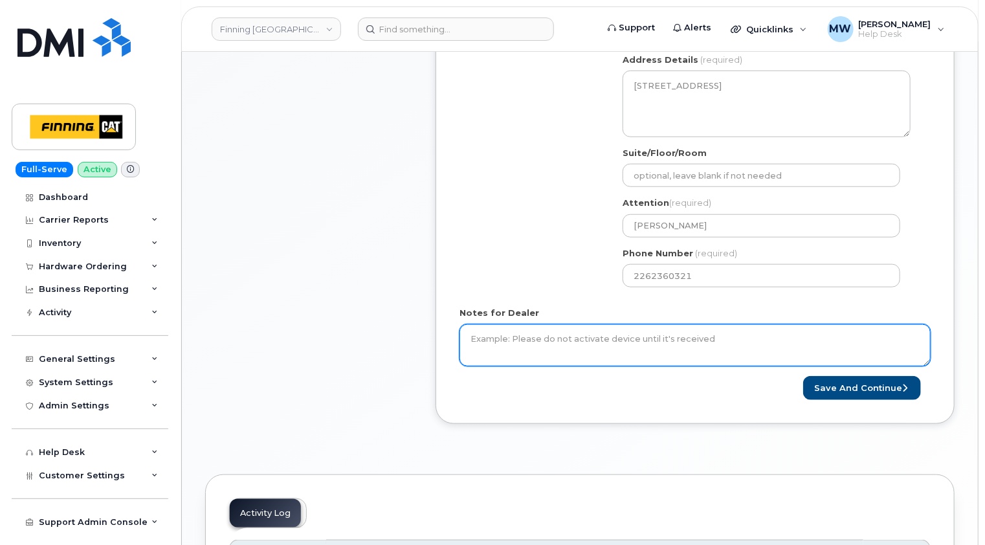
click at [596, 338] on textarea "Notes for Dealer" at bounding box center [694, 345] width 471 height 43
paste textarea "1 x Telus Sim Card — $0.00"
type textarea "1 x Telus Sim Card — $0.00 SIM: 8912230102351110279"
click at [670, 346] on textarea "1 x Telus Sim Card — $0.00 SIM: 8912230102351110279" at bounding box center [694, 345] width 471 height 43
type textarea "1 x Telus Sim Card — $0.00 SIM: [TECHNICAL_ID] (inactive) Purolator Tracking No."
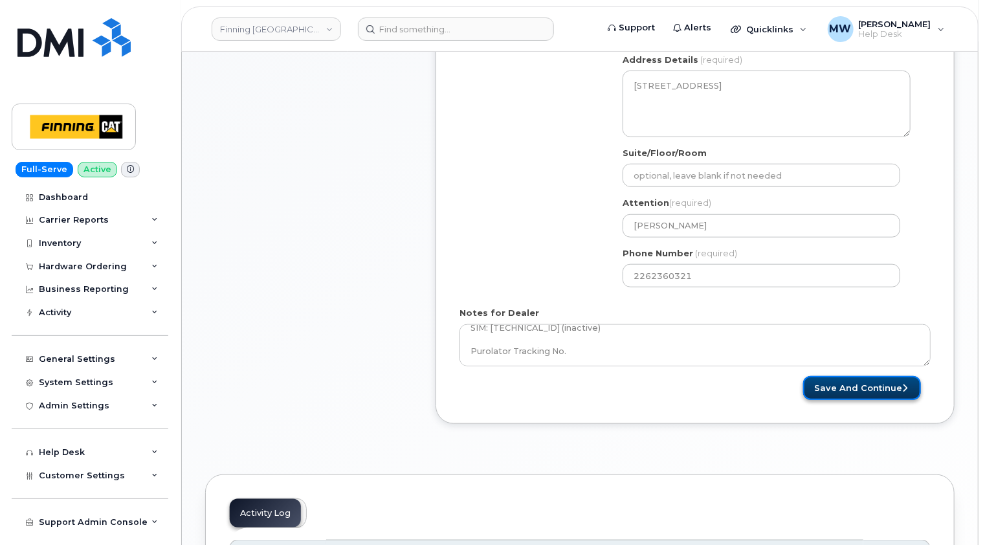
click at [876, 384] on button "Save and Continue" at bounding box center [862, 388] width 118 height 24
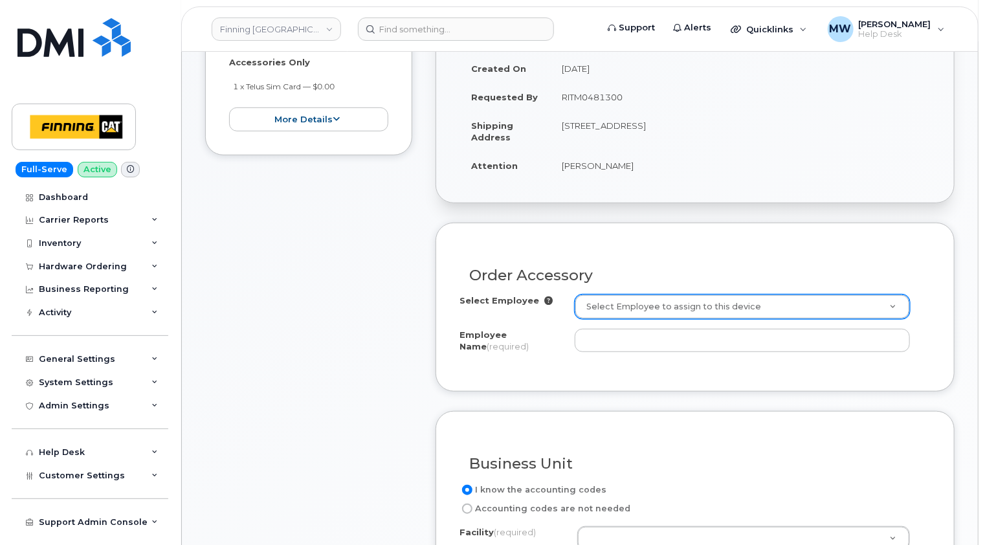
scroll to position [323, 0]
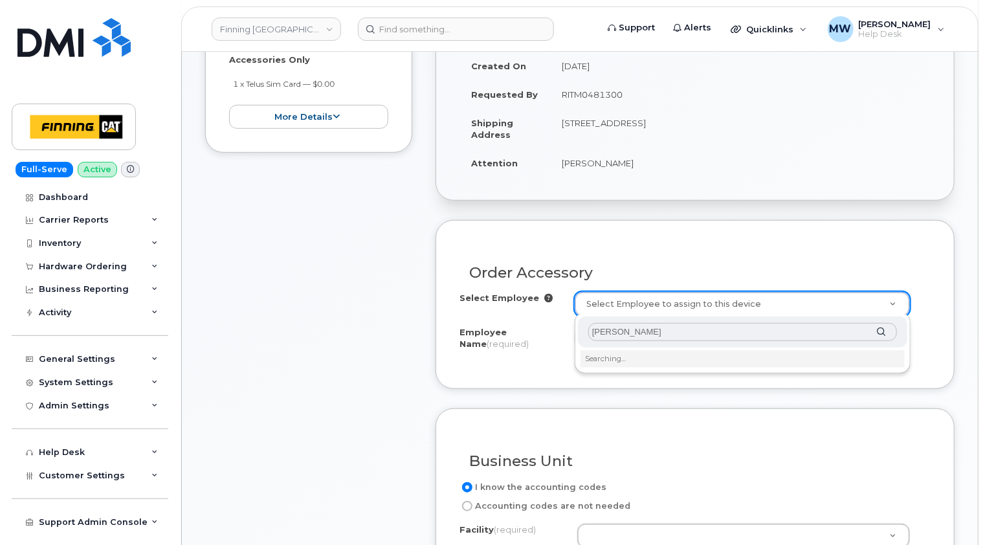
type input "[PERSON_NAME]"
drag, startPoint x: 651, startPoint y: 335, endPoint x: 556, endPoint y: 338, distance: 94.5
click at [556, 338] on body "Finning Canada Support Alerts Quicklinks Suspend / Cancel Device Change SIM Car…" at bounding box center [492, 527] width 985 height 1700
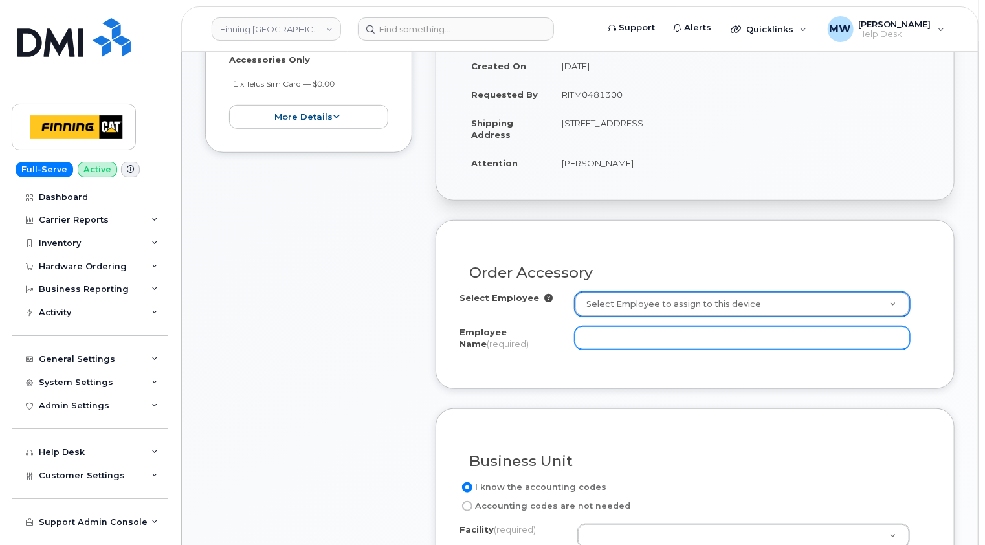
click at [611, 339] on input "Employee Name (required)" at bounding box center [742, 337] width 335 height 23
type input "[PERSON_NAME]"
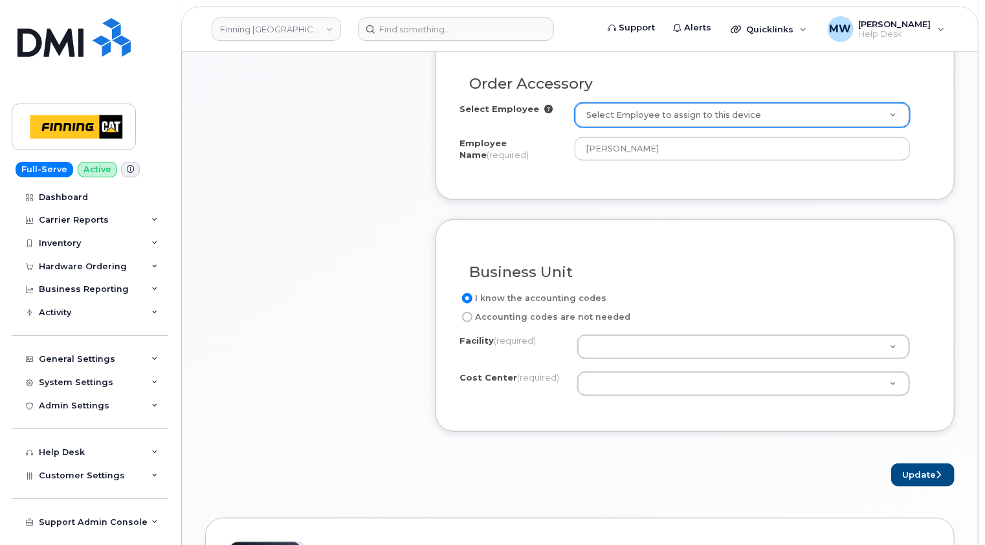
scroll to position [518, 0]
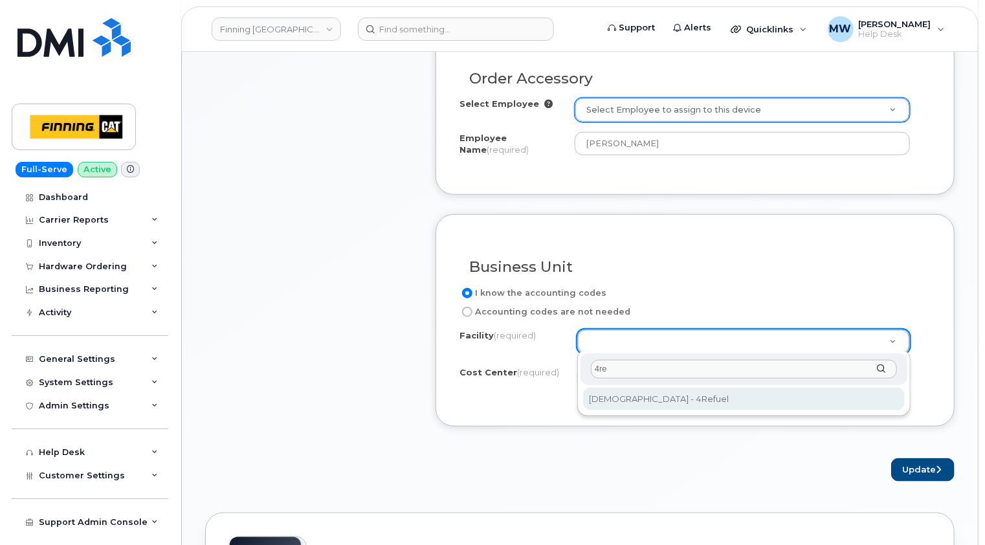
type input "4ref"
select select "4Refuel"
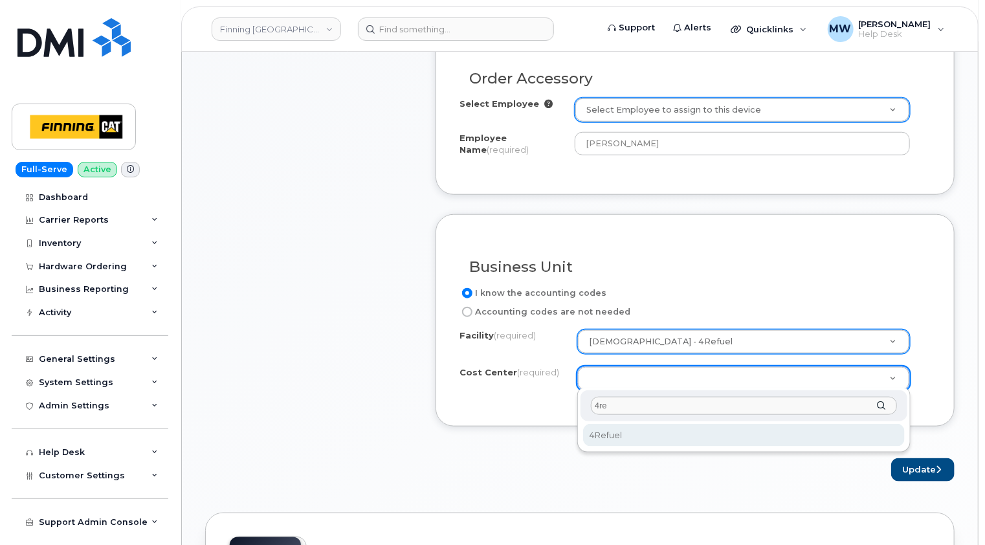
type input "4re"
select select "4Refuel"
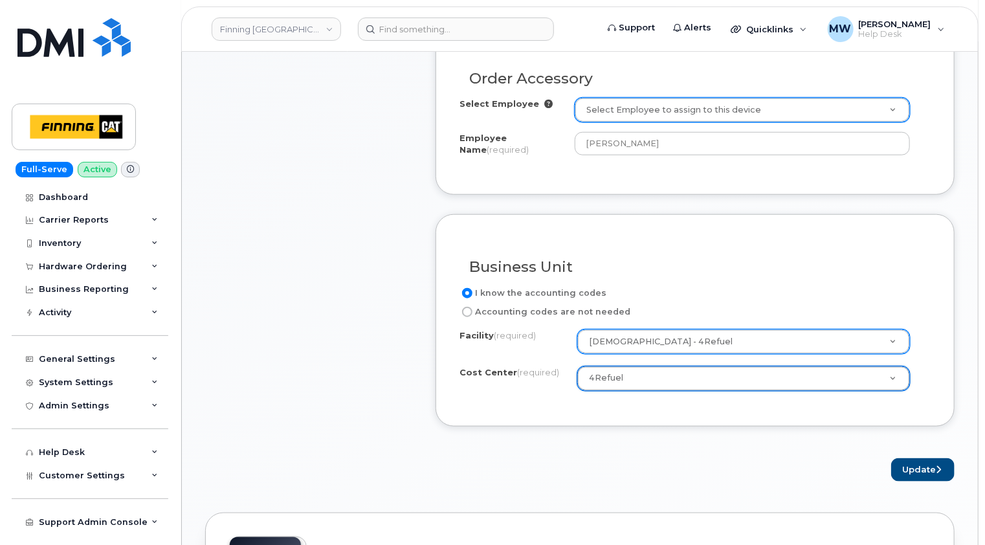
click at [516, 441] on form "Order Accessory Select Employee Select Employee to assign to this device Employ…" at bounding box center [694, 253] width 519 height 455
click at [923, 467] on button "Update" at bounding box center [922, 470] width 63 height 24
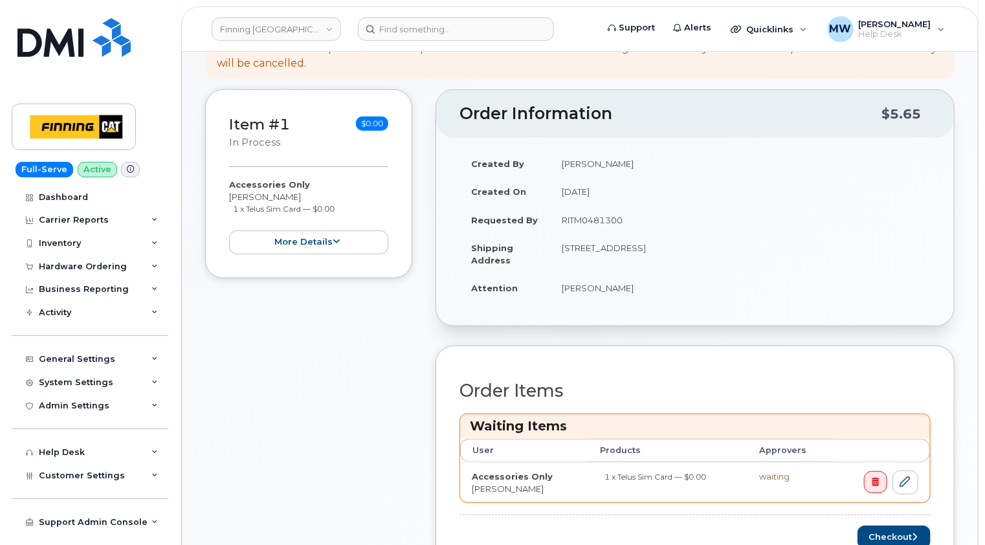
scroll to position [323, 0]
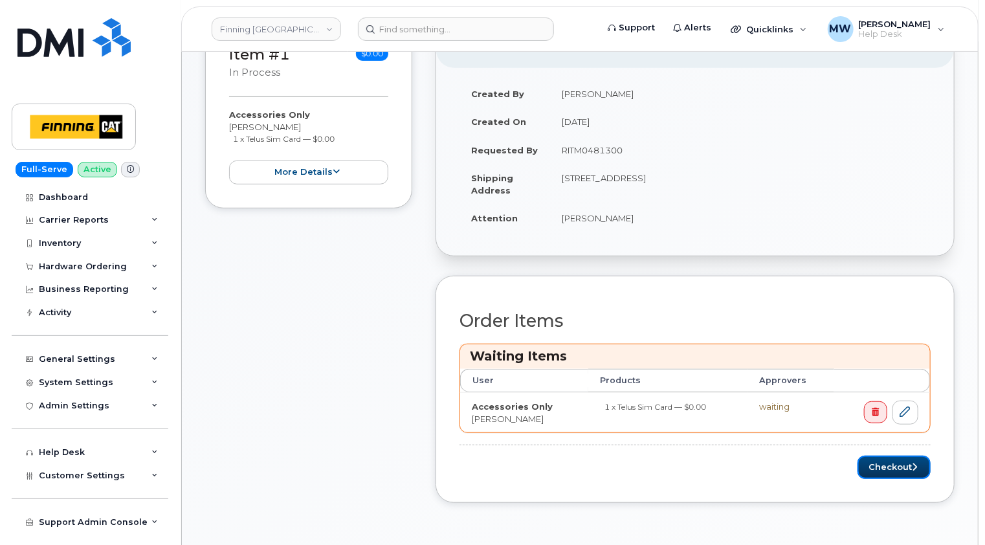
click at [888, 467] on button "Checkout" at bounding box center [893, 467] width 73 height 24
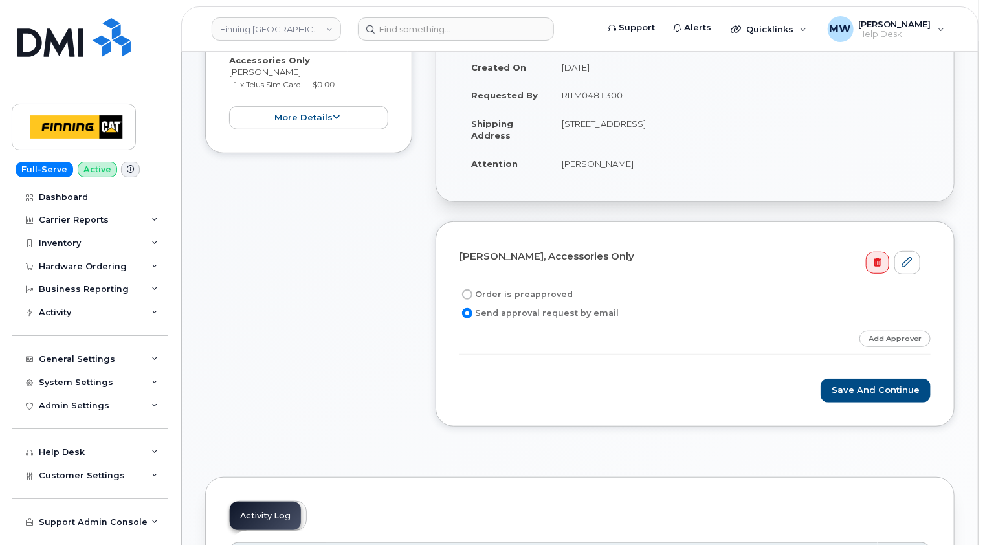
scroll to position [323, 0]
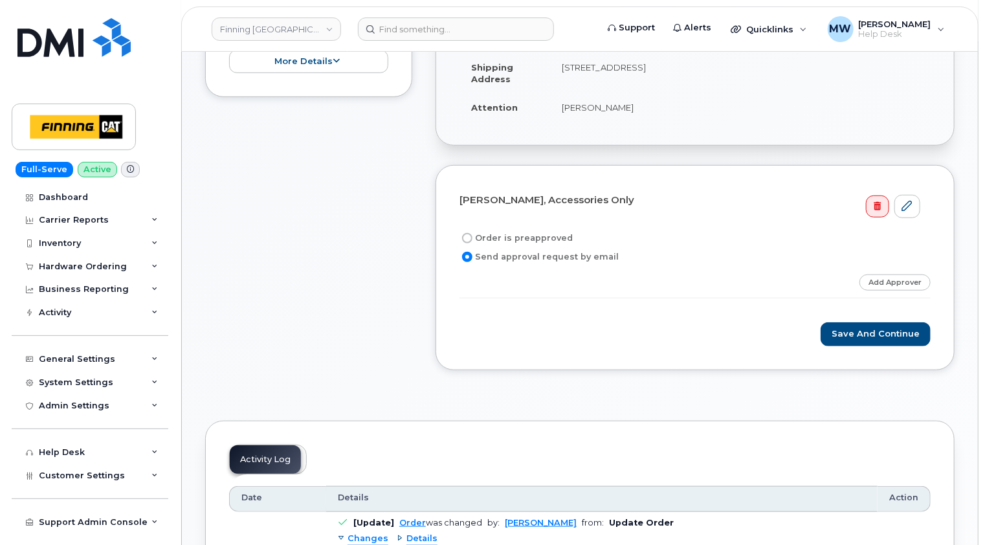
click at [537, 239] on label "Order is preapproved" at bounding box center [515, 238] width 113 height 16
click at [472, 239] on input "Order is preapproved" at bounding box center [467, 238] width 10 height 10
radio input "true"
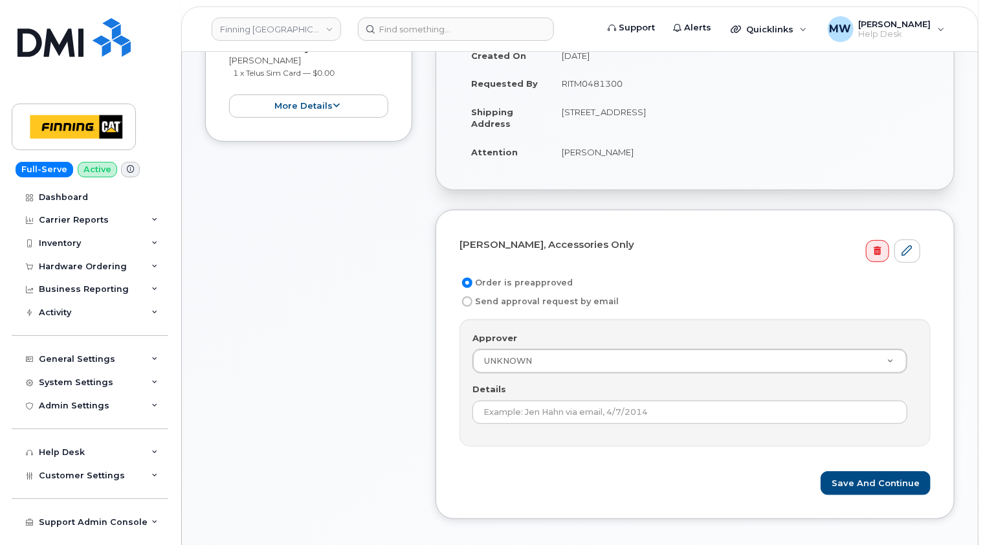
scroll to position [259, 0]
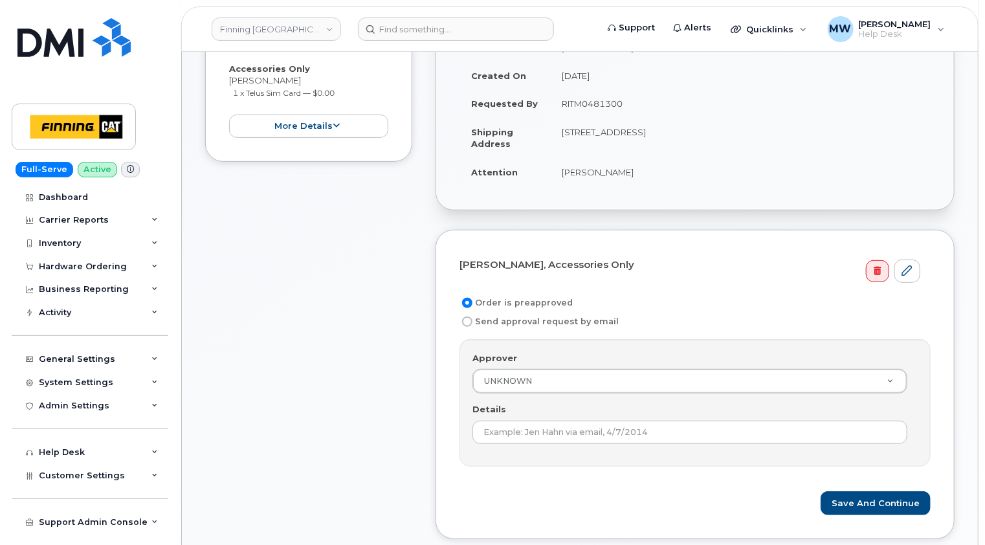
click at [602, 100] on td "RITM0481300" at bounding box center [740, 103] width 380 height 28
copy td "RITM0481300"
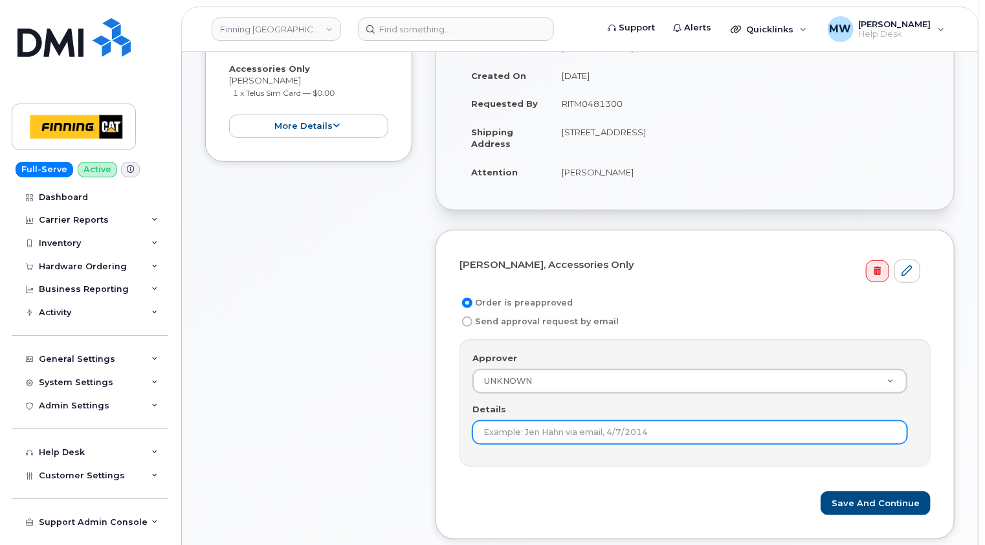
click at [545, 433] on input "Details" at bounding box center [689, 432] width 435 height 23
paste input "RITM0481300"
type input "RITM0481300"
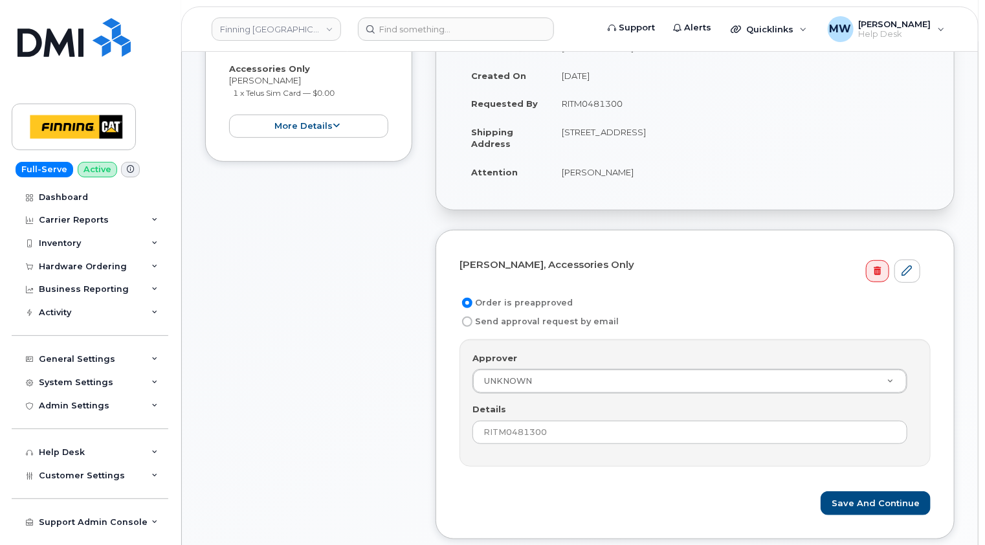
click at [600, 465] on form "Greg Wall, Accessories Only Order is preapproved Send approval request by email…" at bounding box center [694, 385] width 471 height 262
click at [919, 504] on button "Save and Continue" at bounding box center [875, 503] width 110 height 24
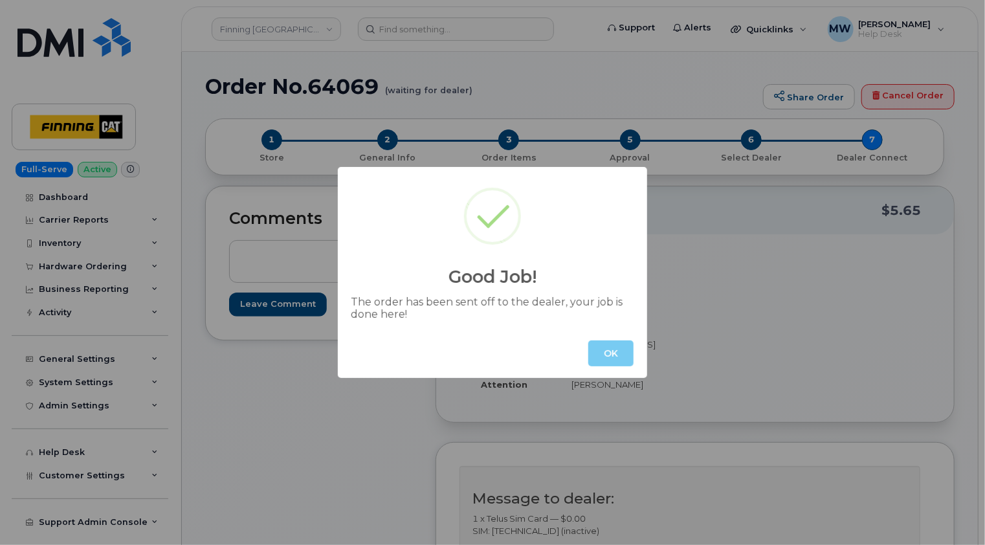
click at [614, 353] on button "OK" at bounding box center [610, 353] width 45 height 26
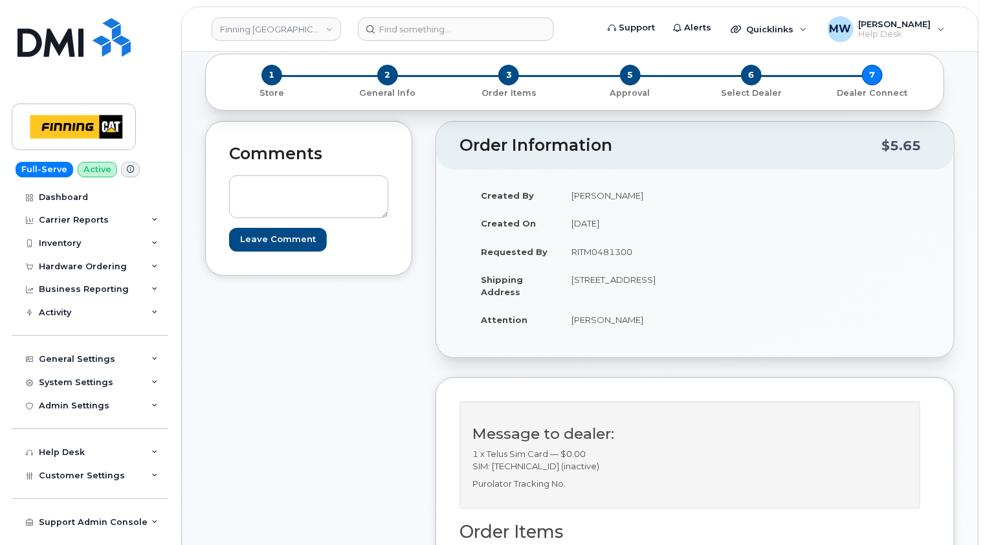
scroll to position [65, 0]
drag, startPoint x: 666, startPoint y: 290, endPoint x: 629, endPoint y: 289, distance: 37.5
click at [629, 289] on td "[STREET_ADDRESS]" at bounding box center [623, 285] width 126 height 40
copy td "N5V 3Z9"
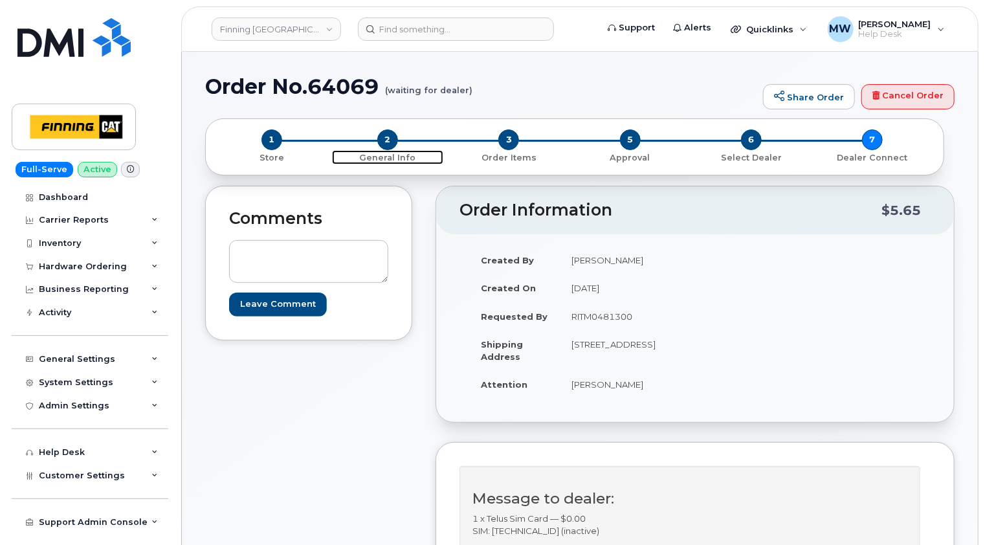
click at [386, 132] on span "2" at bounding box center [387, 139] width 21 height 21
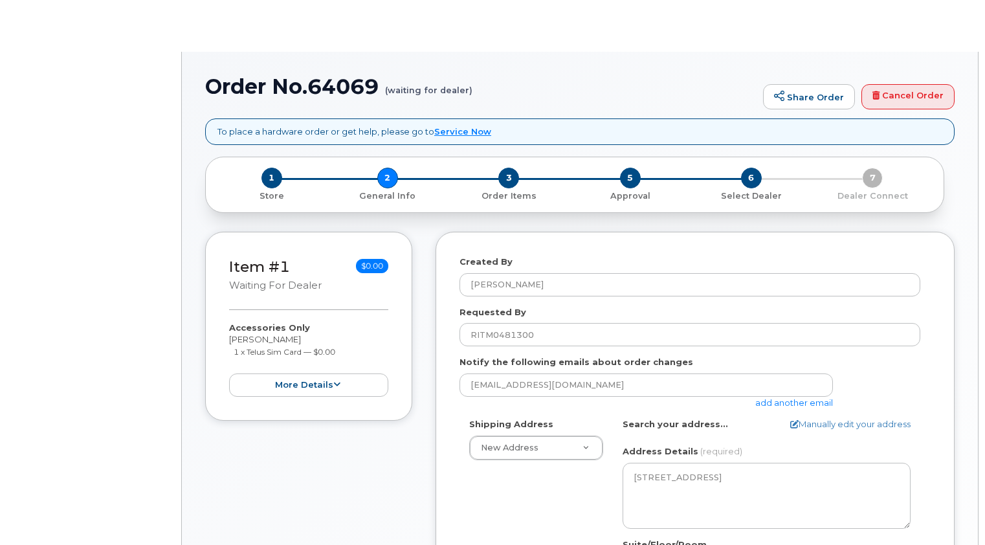
select select
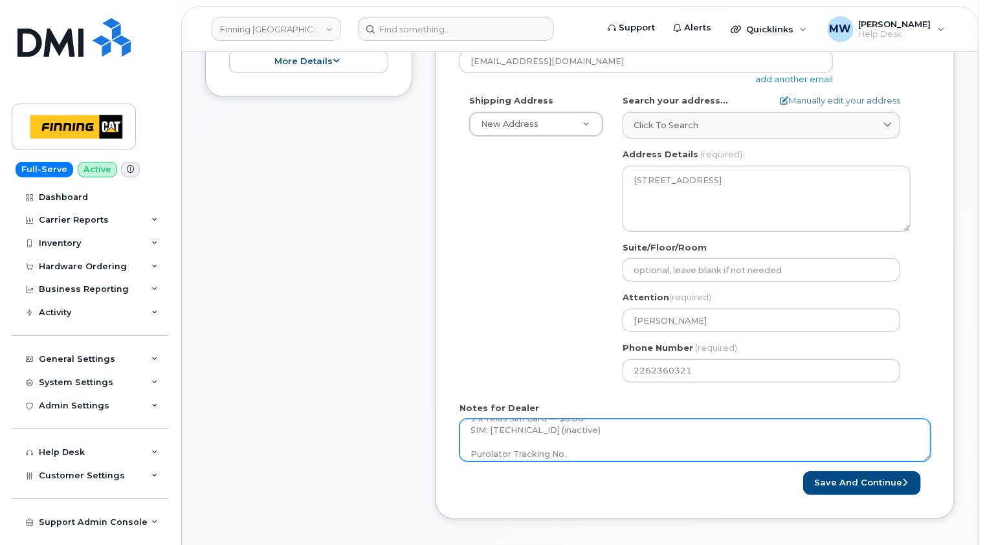
scroll to position [23, 0]
click at [617, 439] on textarea "1 x Telus Sim Card — $0.00 SIM: [TECHNICAL_ID] (inactive) Purolator Tracking No." at bounding box center [694, 440] width 471 height 43
paste textarea "335629428210"
drag, startPoint x: 598, startPoint y: 444, endPoint x: 490, endPoint y: 444, distance: 108.0
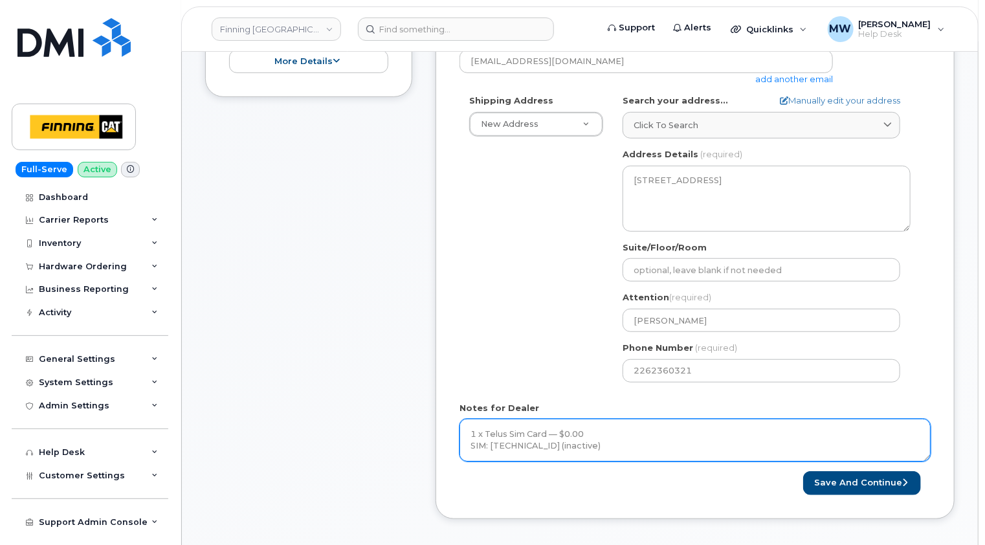
click at [490, 444] on textarea "1 x Telus Sim Card — $0.00 SIM: [TECHNICAL_ID] (inactive) Purolator Tracking No." at bounding box center [694, 440] width 471 height 43
type textarea "1 x Telus Sim Card — $0.00 SIM: 8912230102351110279 (inactive) Purolator Tracki…"
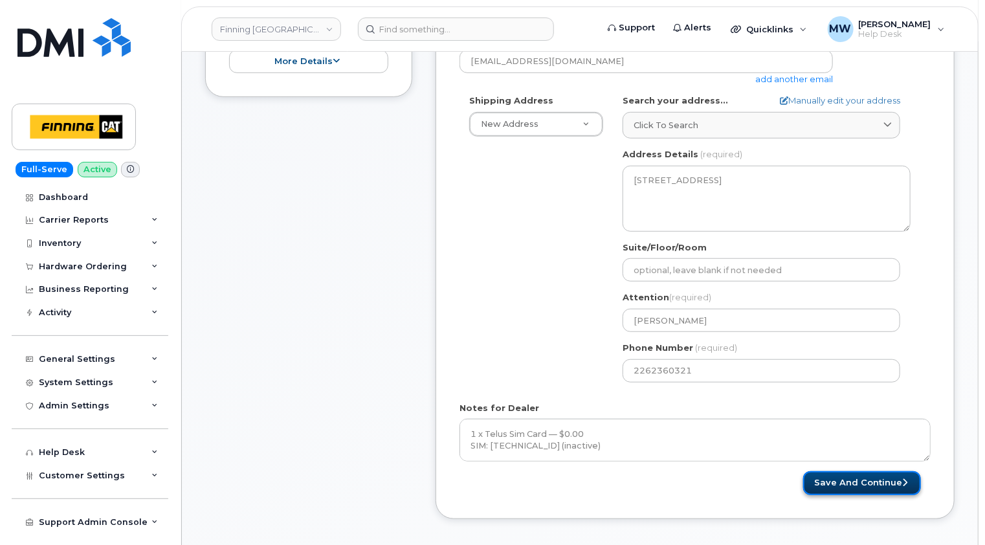
click at [885, 486] on button "Save and Continue" at bounding box center [862, 483] width 118 height 24
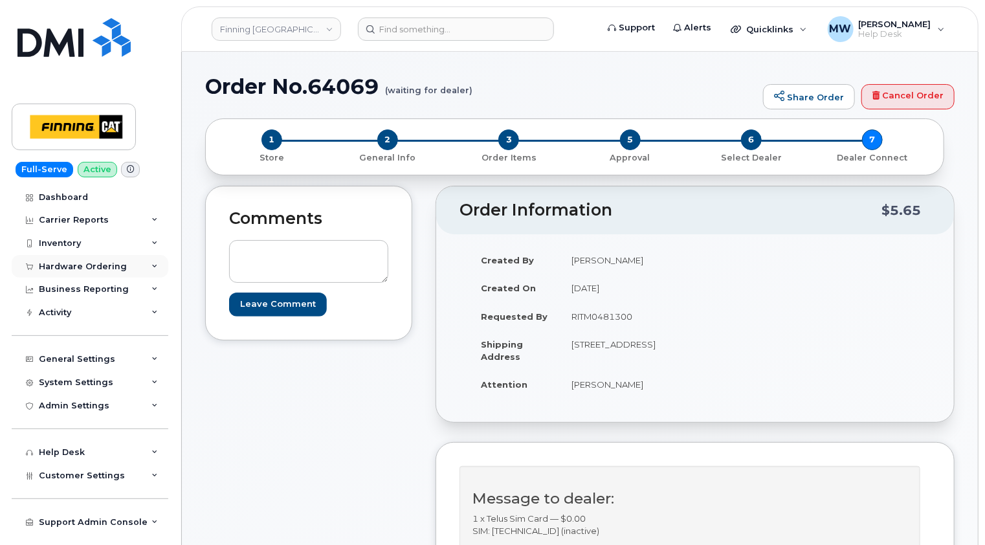
click at [59, 267] on div "Hardware Ordering" at bounding box center [83, 266] width 88 height 10
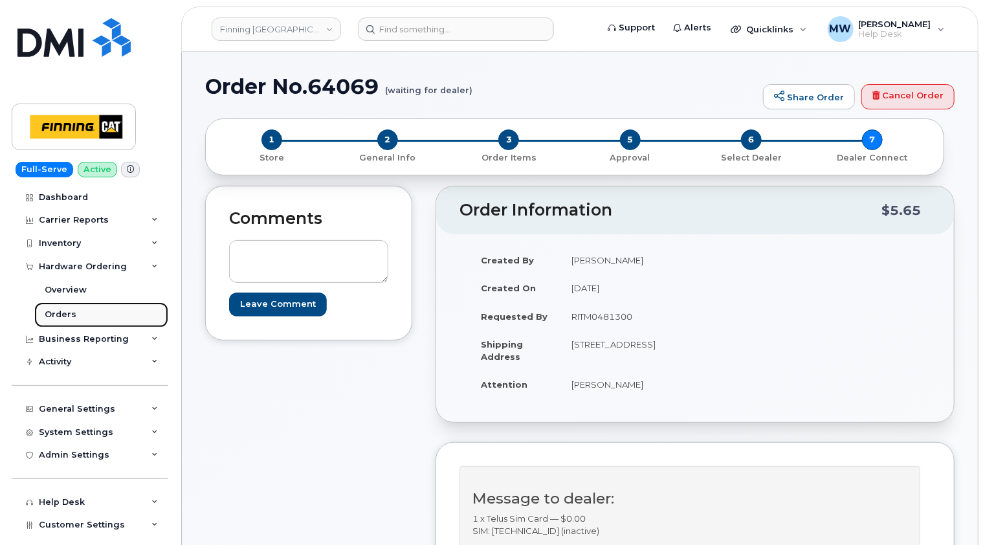
click at [58, 312] on div "Orders" at bounding box center [61, 315] width 32 height 12
